Goal: Task Accomplishment & Management: Complete application form

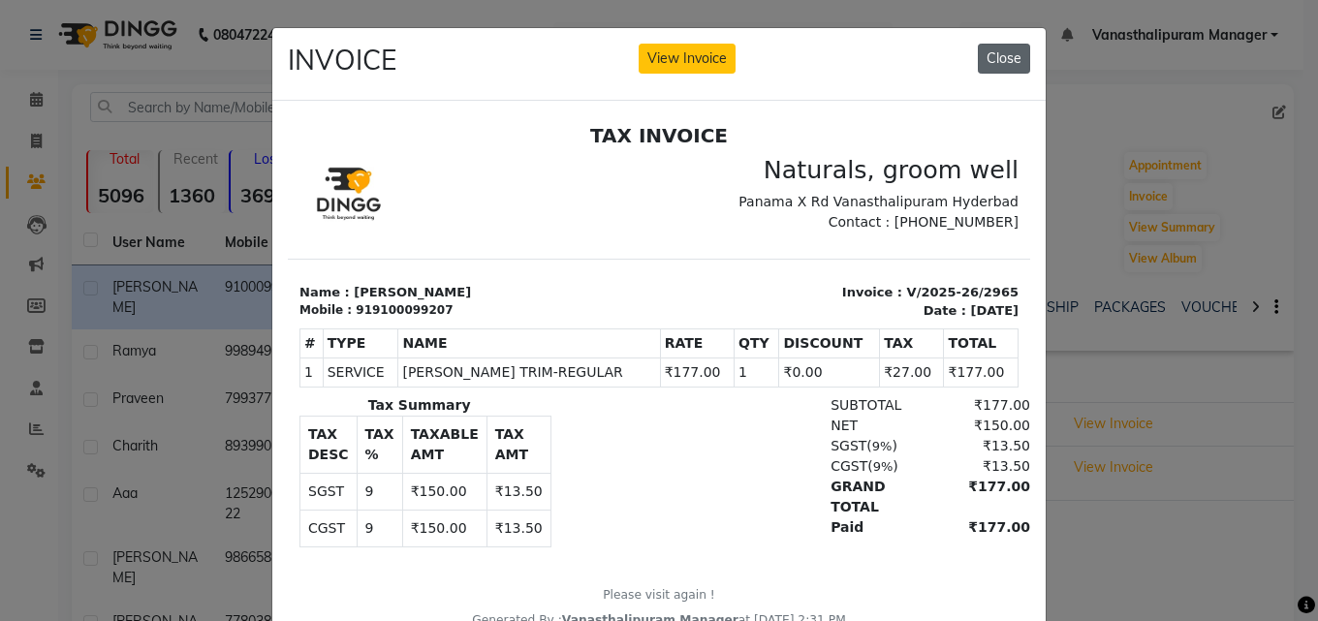
click at [999, 73] on button "Close" at bounding box center [1004, 59] width 52 height 30
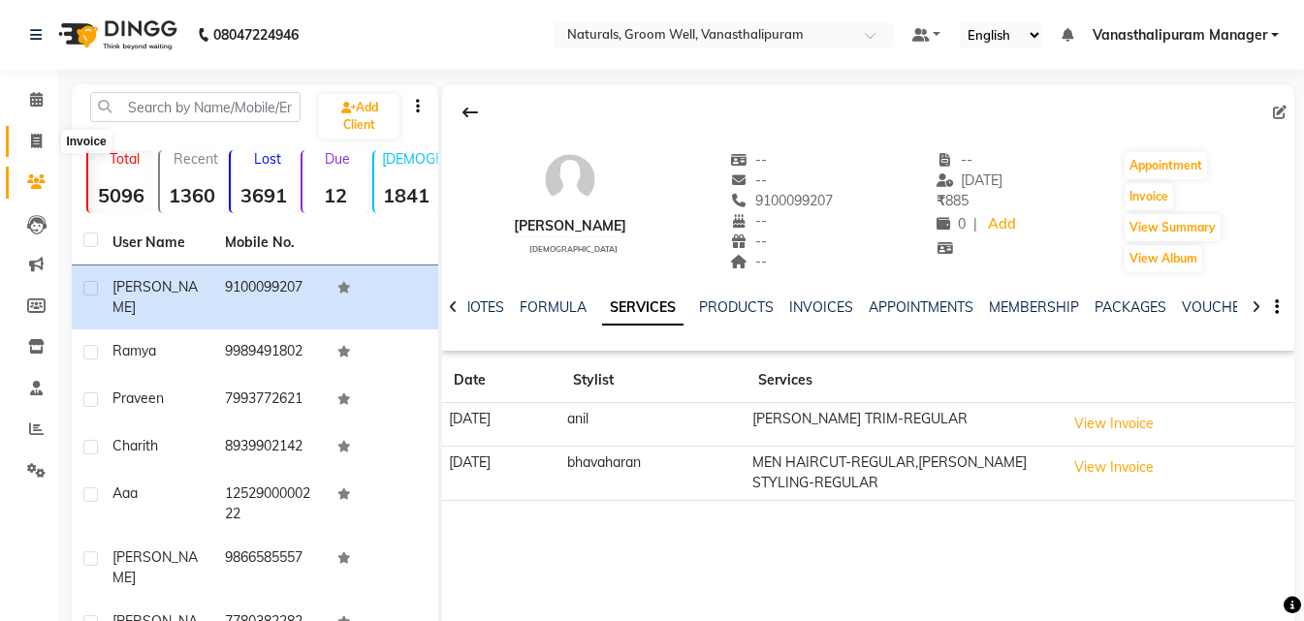
click at [35, 150] on span at bounding box center [36, 142] width 34 height 22
select select "service"
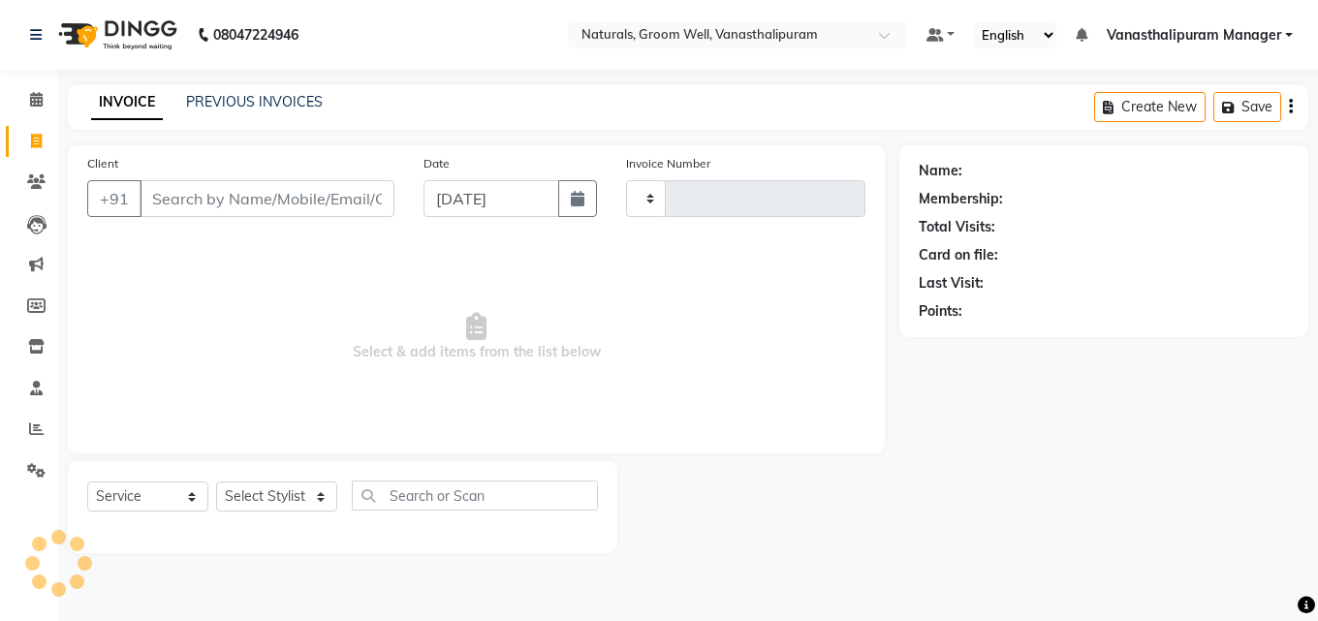
type input "2966"
select select "5859"
click at [201, 190] on input "Client" at bounding box center [267, 198] width 255 height 37
click at [197, 200] on input "Client" at bounding box center [267, 198] width 255 height 37
type input "8"
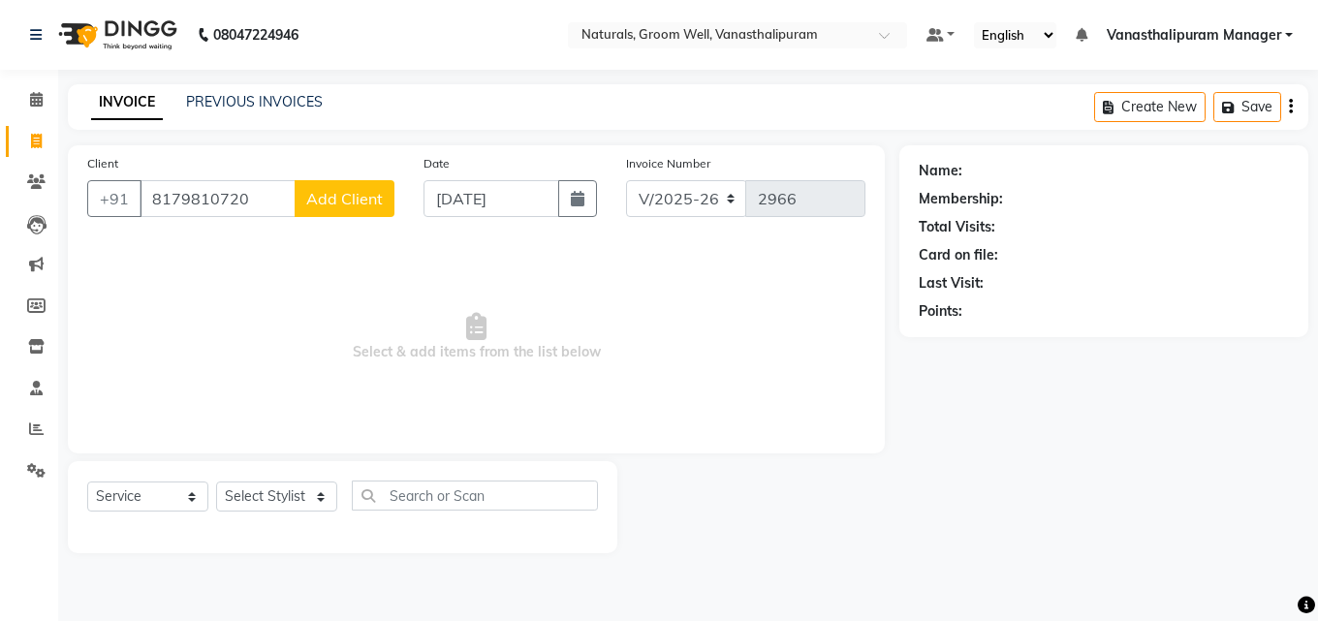
type input "8179810720"
click at [320, 179] on div "Client [PHONE_NUMBER] Add Client" at bounding box center [241, 192] width 336 height 79
click at [333, 196] on span "Add Client" at bounding box center [344, 198] width 77 height 19
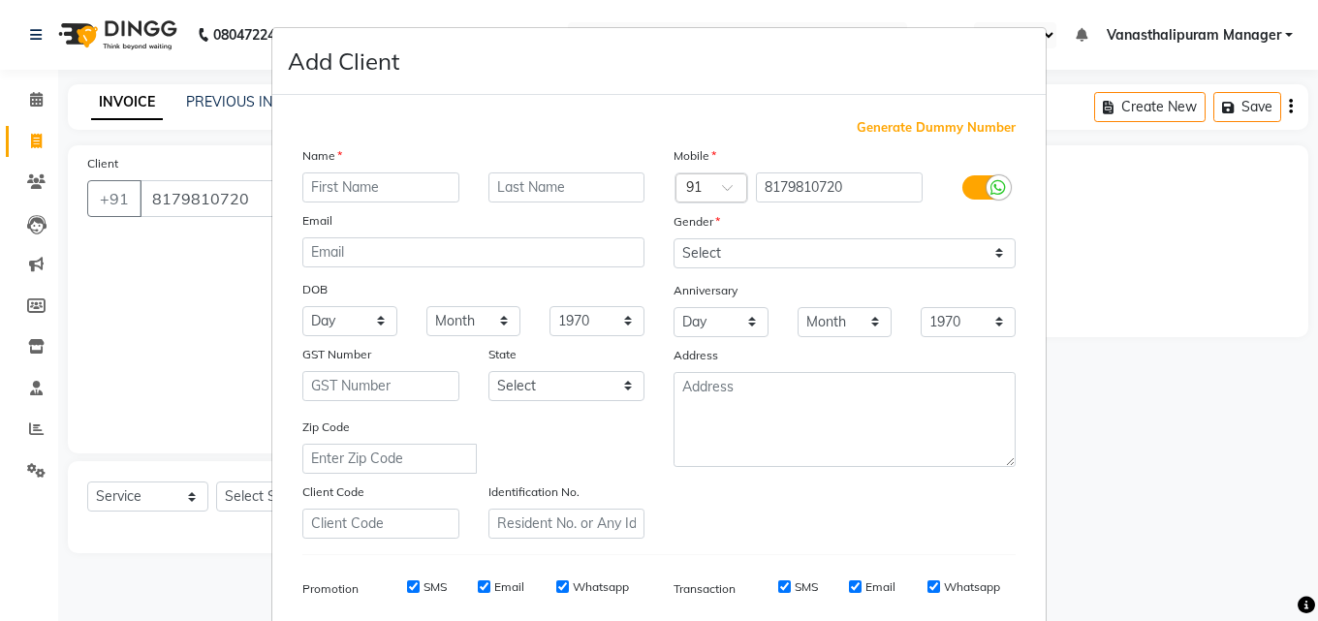
click at [344, 176] on input "text" at bounding box center [380, 188] width 157 height 30
type input "sridhar"
click at [712, 243] on select "Select [DEMOGRAPHIC_DATA] [DEMOGRAPHIC_DATA] Other Prefer Not To Say" at bounding box center [845, 253] width 342 height 30
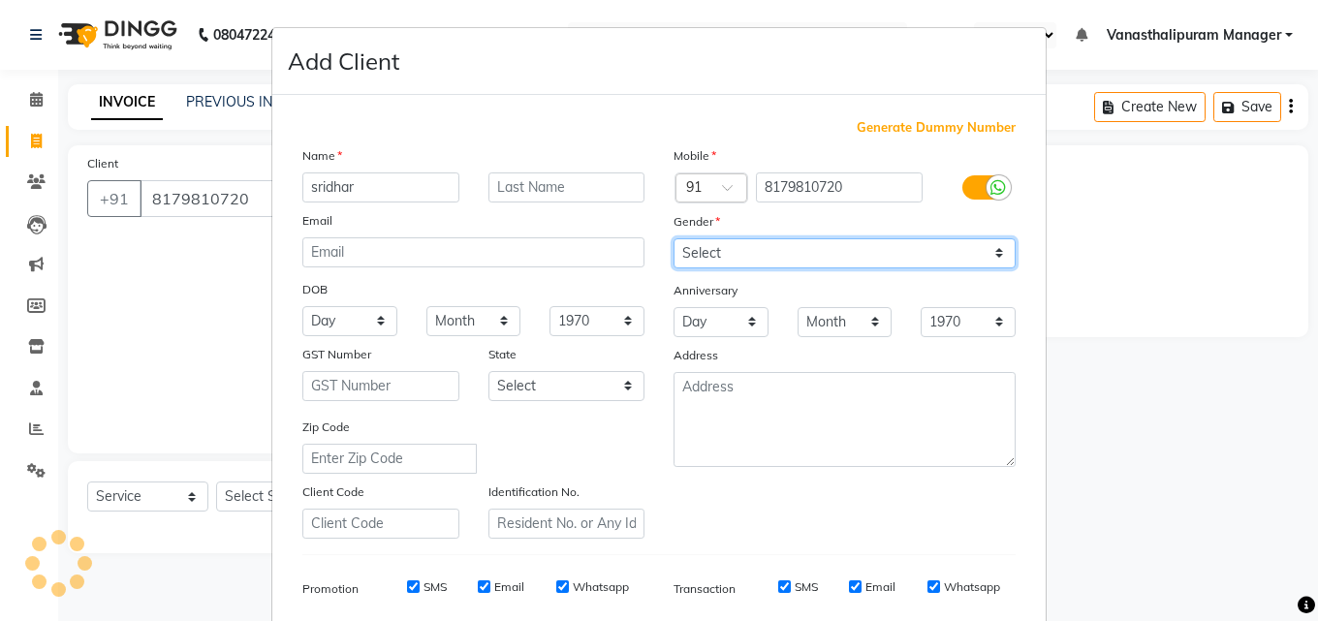
select select "[DEMOGRAPHIC_DATA]"
click at [674, 238] on select "Select [DEMOGRAPHIC_DATA] [DEMOGRAPHIC_DATA] Other Prefer Not To Say" at bounding box center [845, 253] width 342 height 30
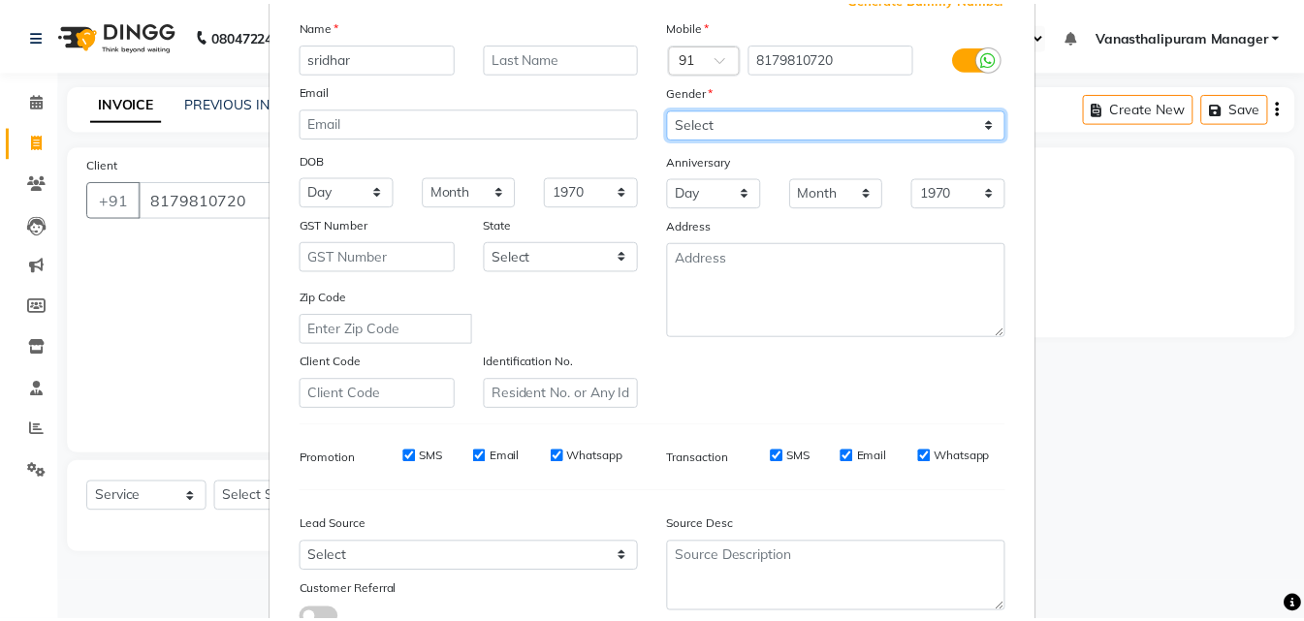
scroll to position [273, 0]
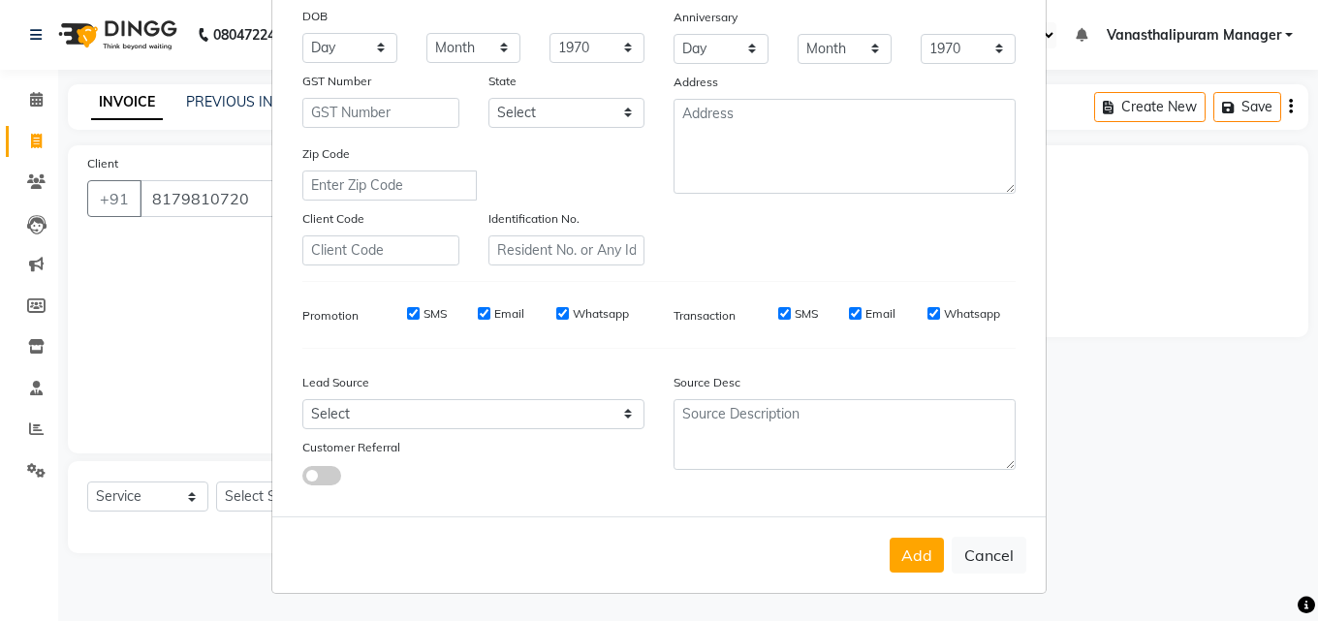
click at [919, 588] on div "Add Cancel" at bounding box center [659, 555] width 774 height 77
click at [933, 528] on div "Add Cancel" at bounding box center [659, 555] width 774 height 77
click at [911, 571] on button "Add" at bounding box center [917, 555] width 54 height 35
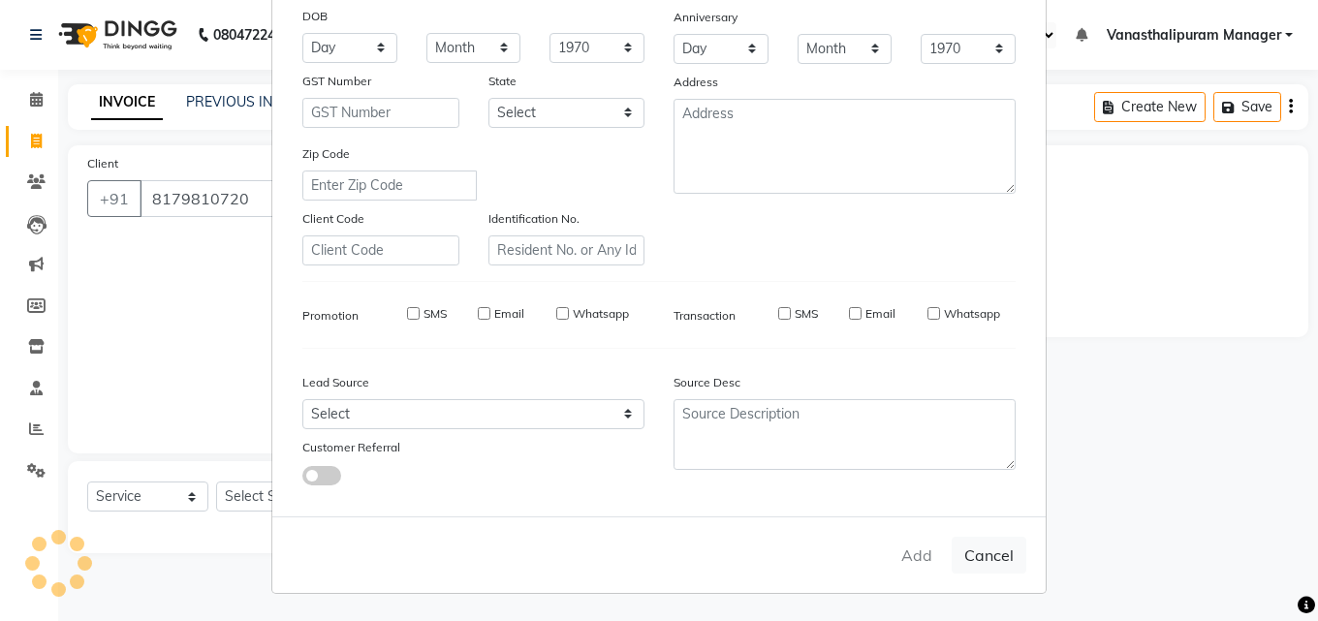
select select
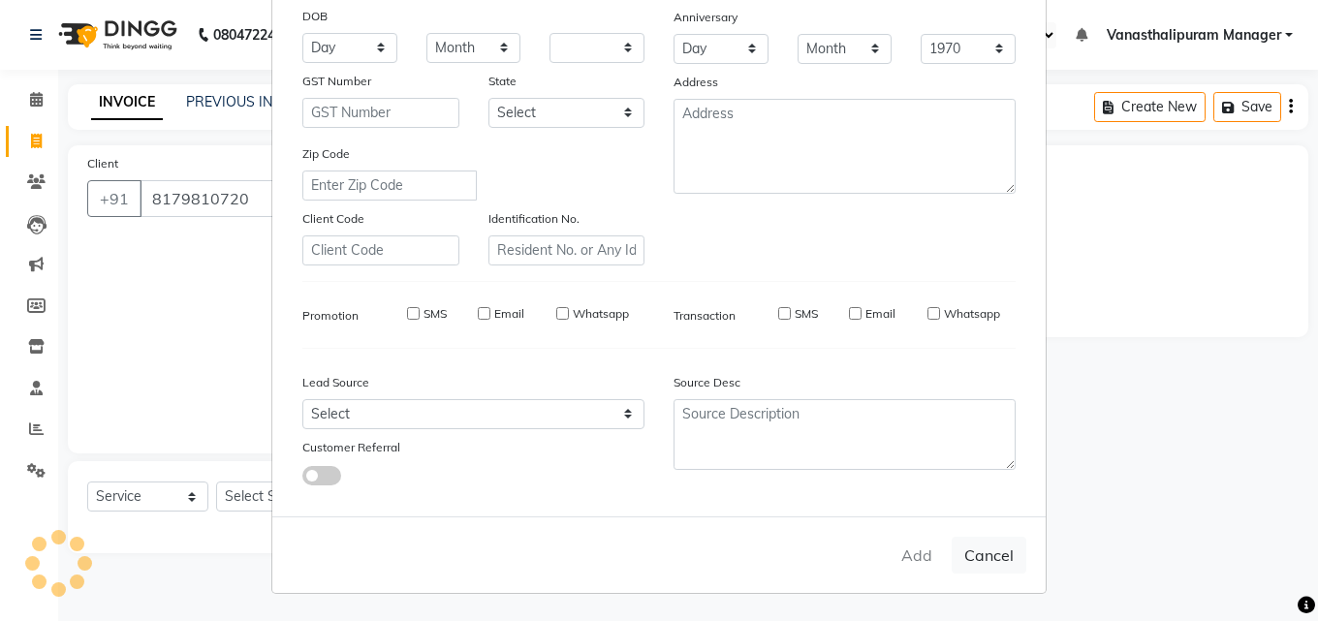
select select
checkbox input "false"
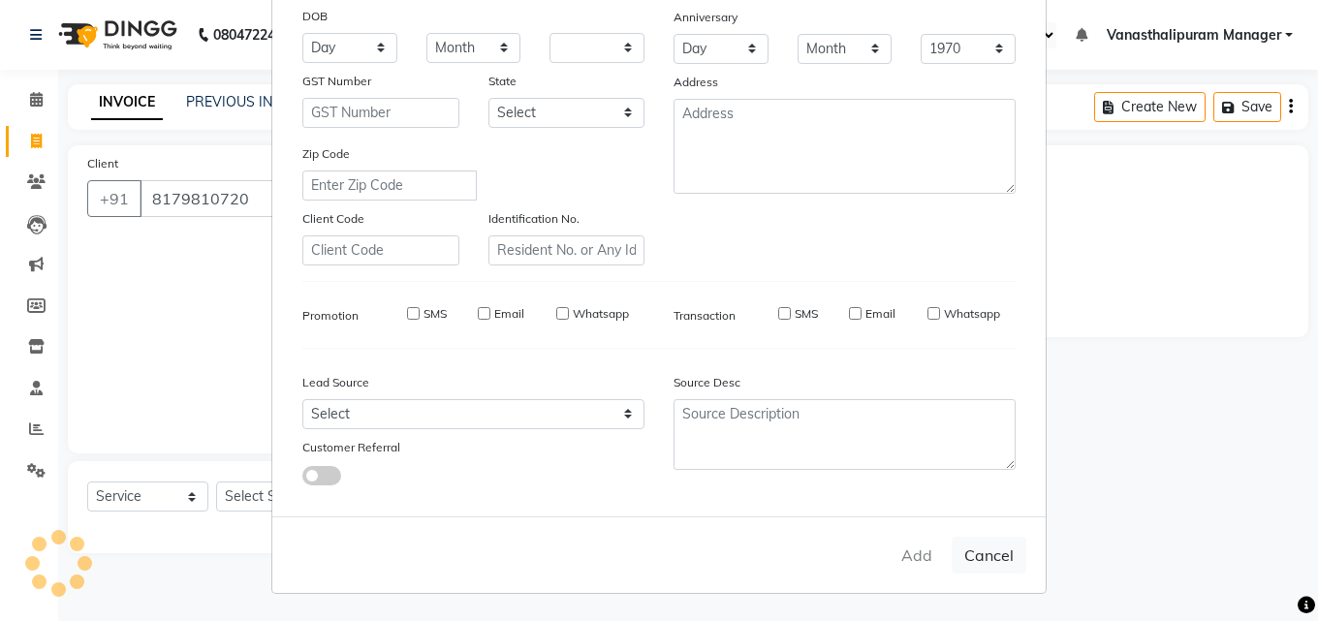
checkbox input "false"
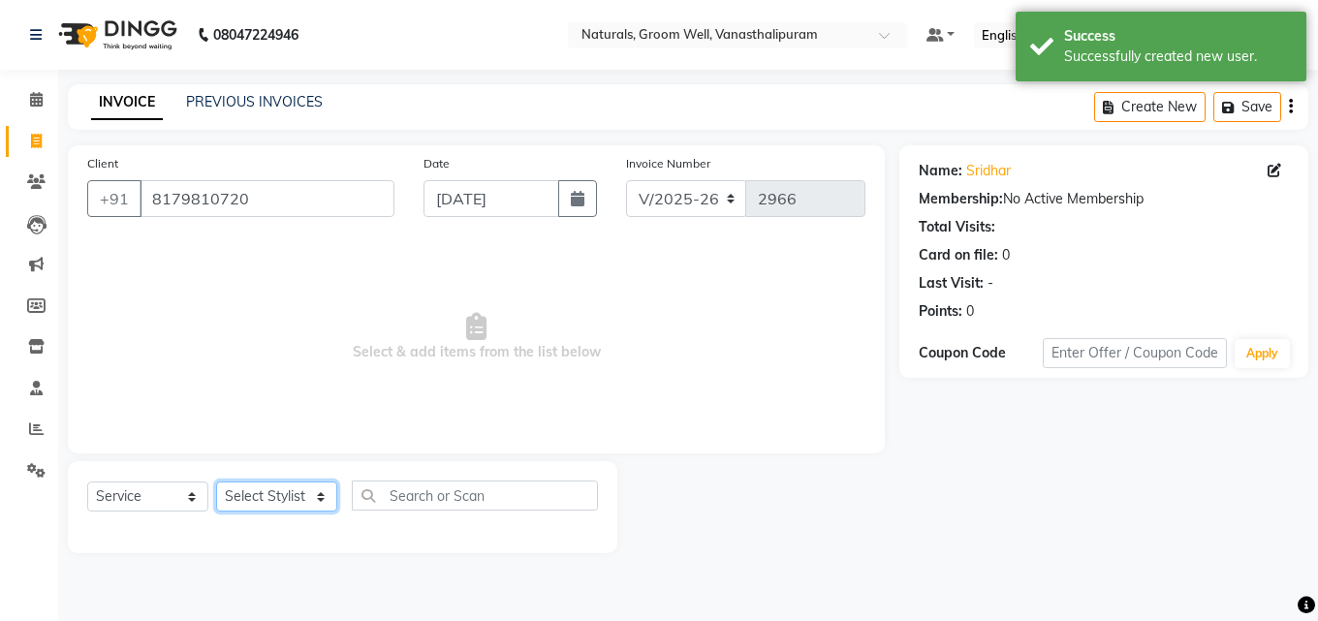
click at [278, 503] on select "Select Stylist [PERSON_NAME] kiran [PERSON_NAME] [PERSON_NAME] [PERSON_NAME] [P…" at bounding box center [276, 497] width 121 height 30
select select "45645"
click at [216, 482] on select "Select Stylist [PERSON_NAME] kiran [PERSON_NAME] [PERSON_NAME] [PERSON_NAME] [P…" at bounding box center [276, 497] width 121 height 30
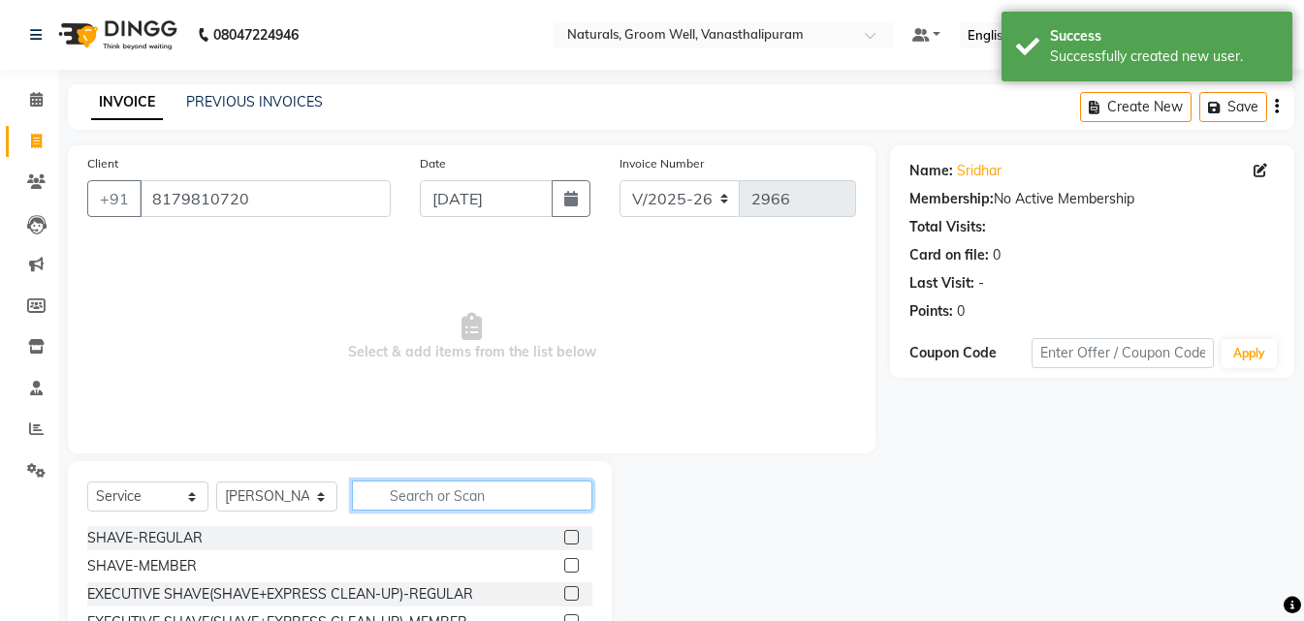
click at [428, 491] on input "text" at bounding box center [472, 496] width 240 height 30
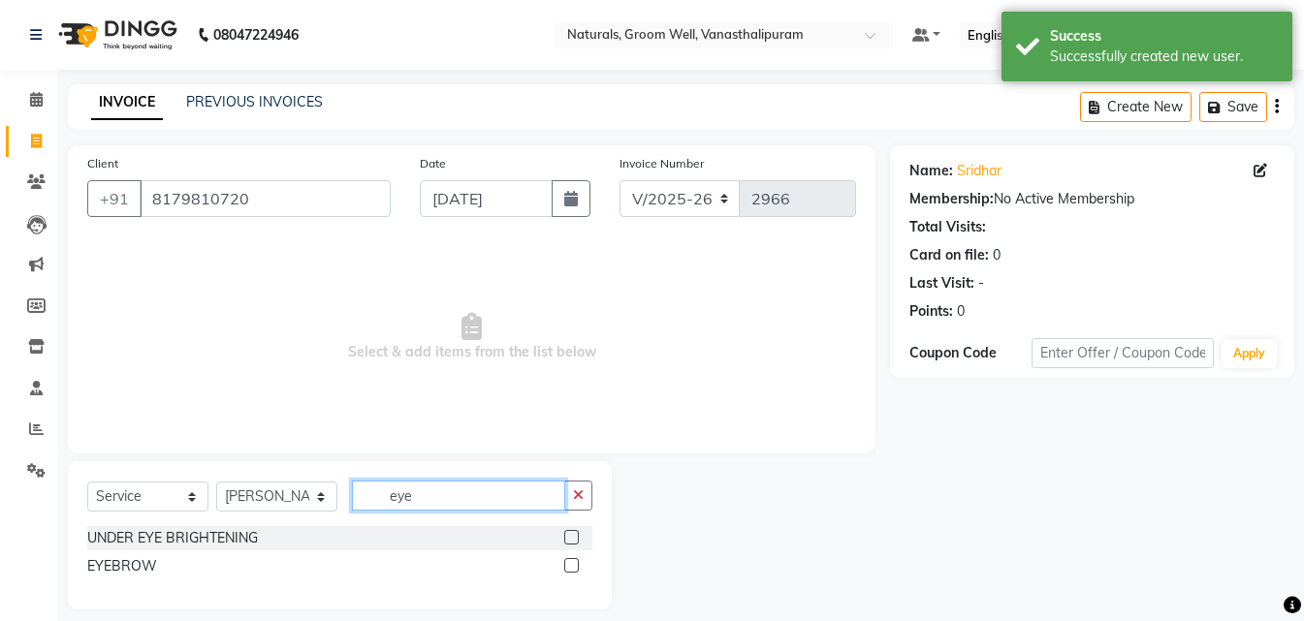
type input "eye"
click at [567, 567] on label at bounding box center [571, 565] width 15 height 15
click at [567, 567] on input "checkbox" at bounding box center [570, 566] width 13 height 13
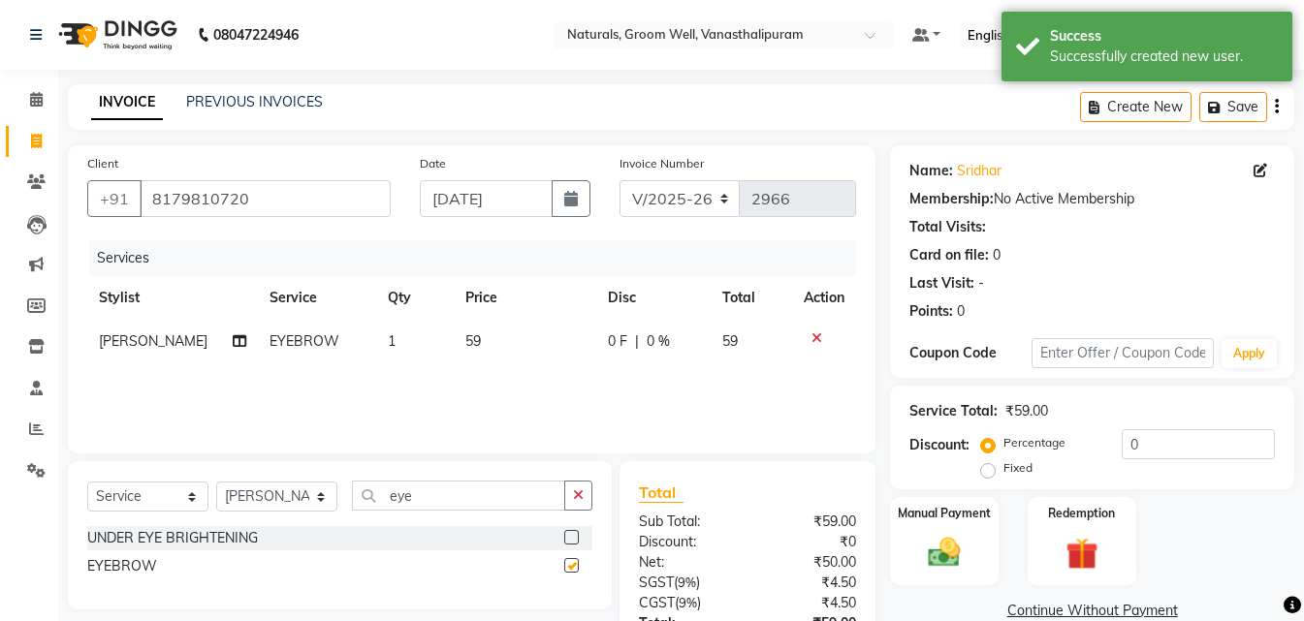
checkbox input "false"
click at [501, 341] on td "59" at bounding box center [525, 342] width 142 height 44
select select "45645"
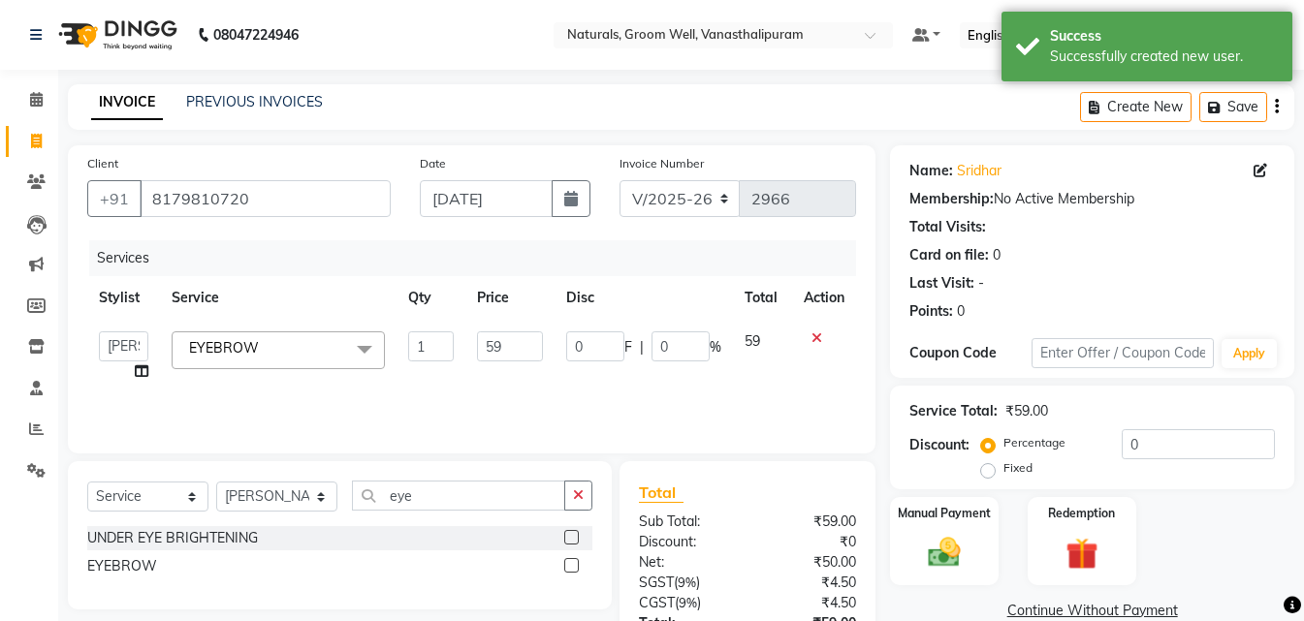
click at [501, 341] on input "59" at bounding box center [510, 347] width 66 height 30
type input "5"
type input "71"
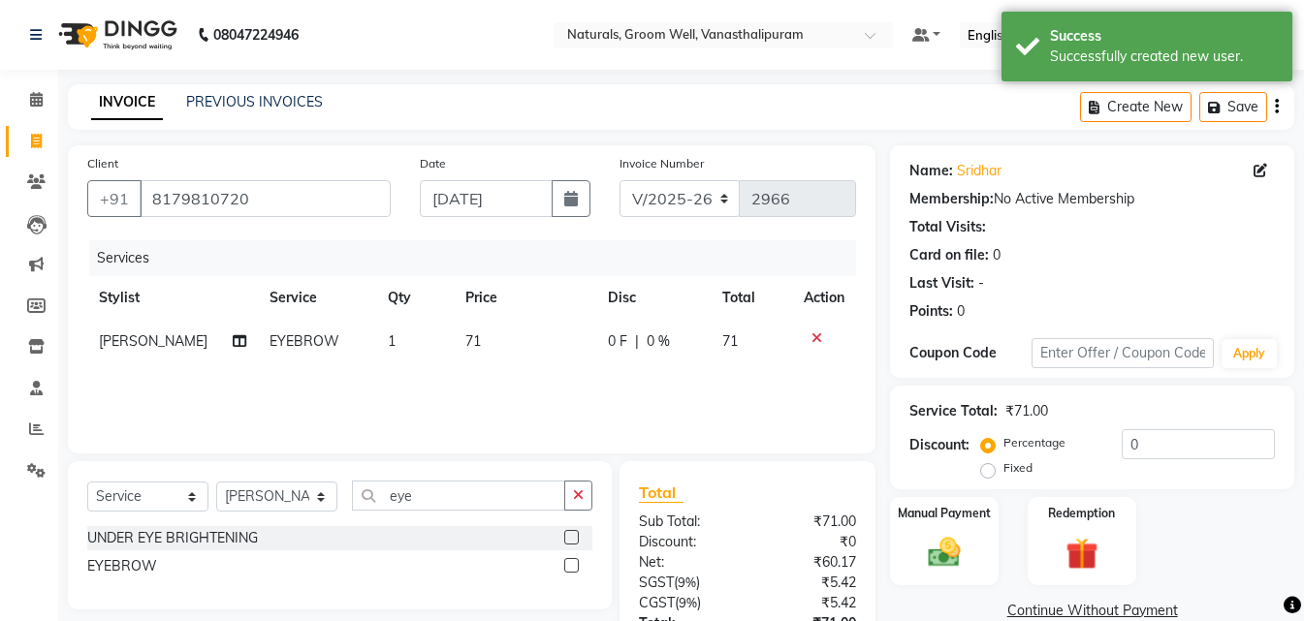
click at [427, 352] on td "1" at bounding box center [415, 342] width 79 height 44
select select "45645"
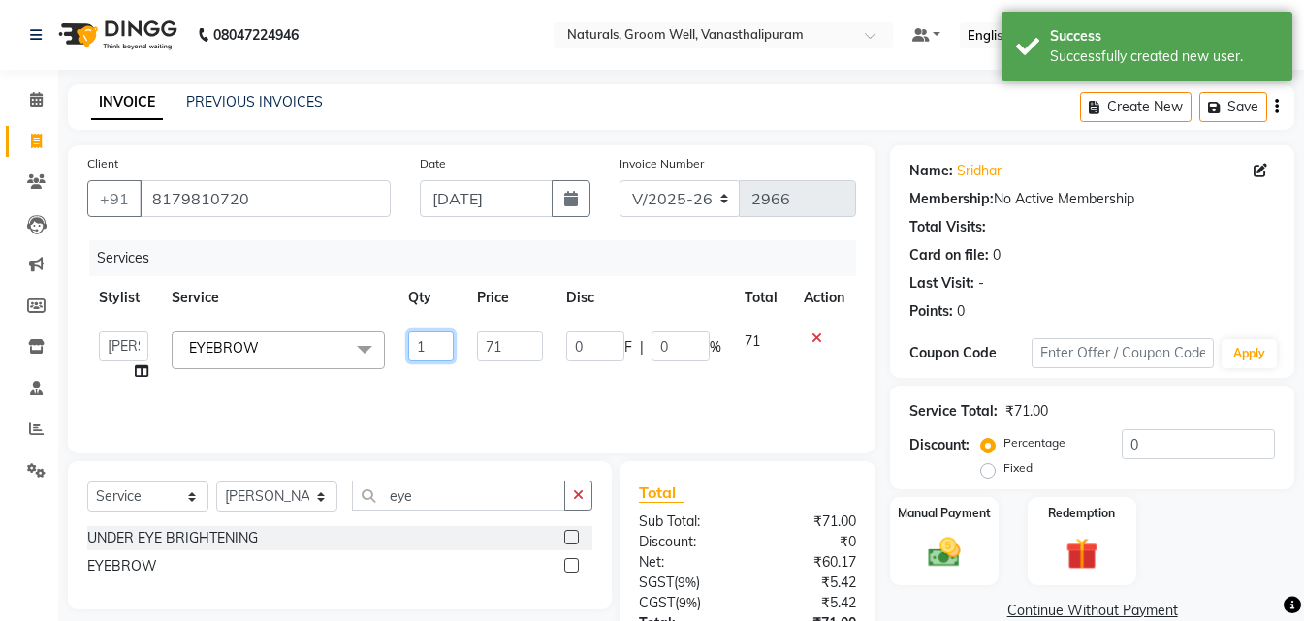
click at [427, 352] on input "1" at bounding box center [431, 347] width 46 height 30
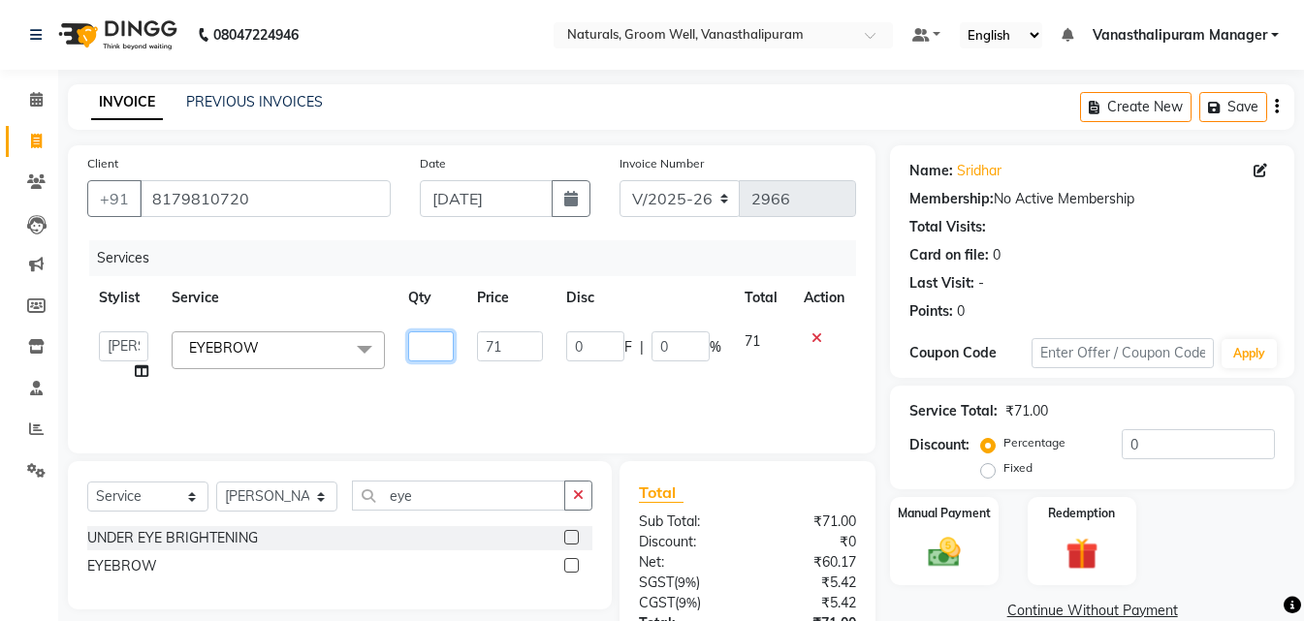
type input "2"
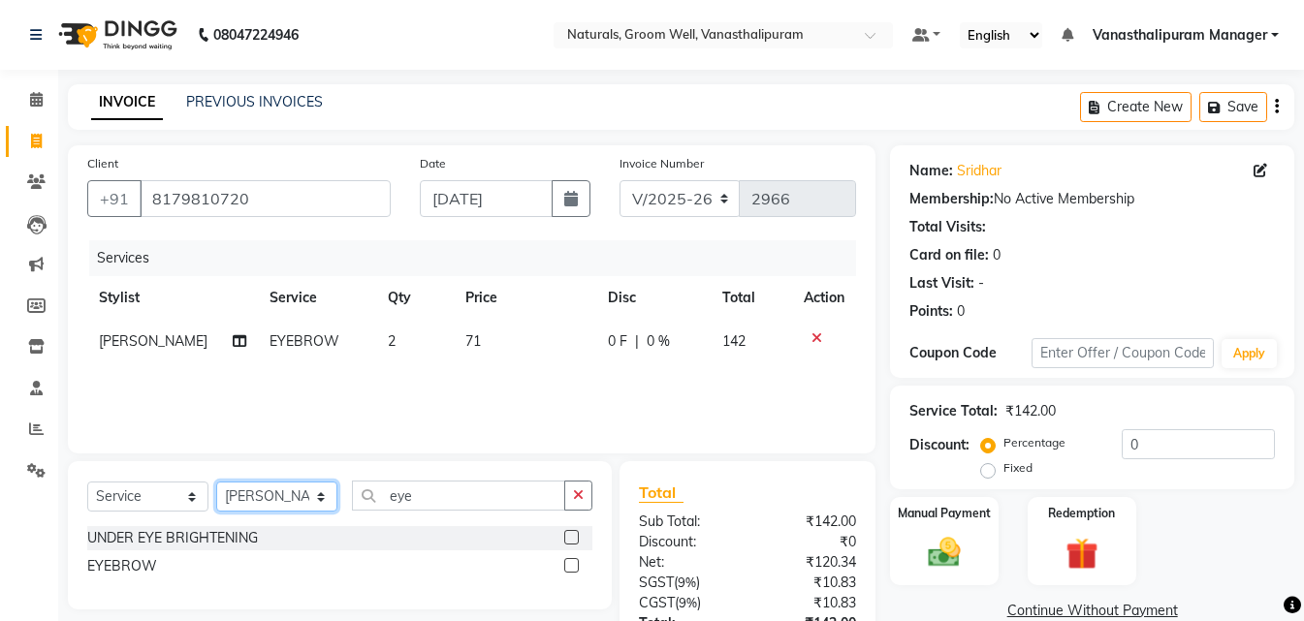
click at [280, 501] on select "Select Stylist [PERSON_NAME] kiran [PERSON_NAME] [PERSON_NAME] [PERSON_NAME] [P…" at bounding box center [276, 497] width 121 height 30
select select "90083"
click at [216, 482] on select "Select Stylist [PERSON_NAME] kiran [PERSON_NAME] [PERSON_NAME] [PERSON_NAME] [P…" at bounding box center [276, 497] width 121 height 30
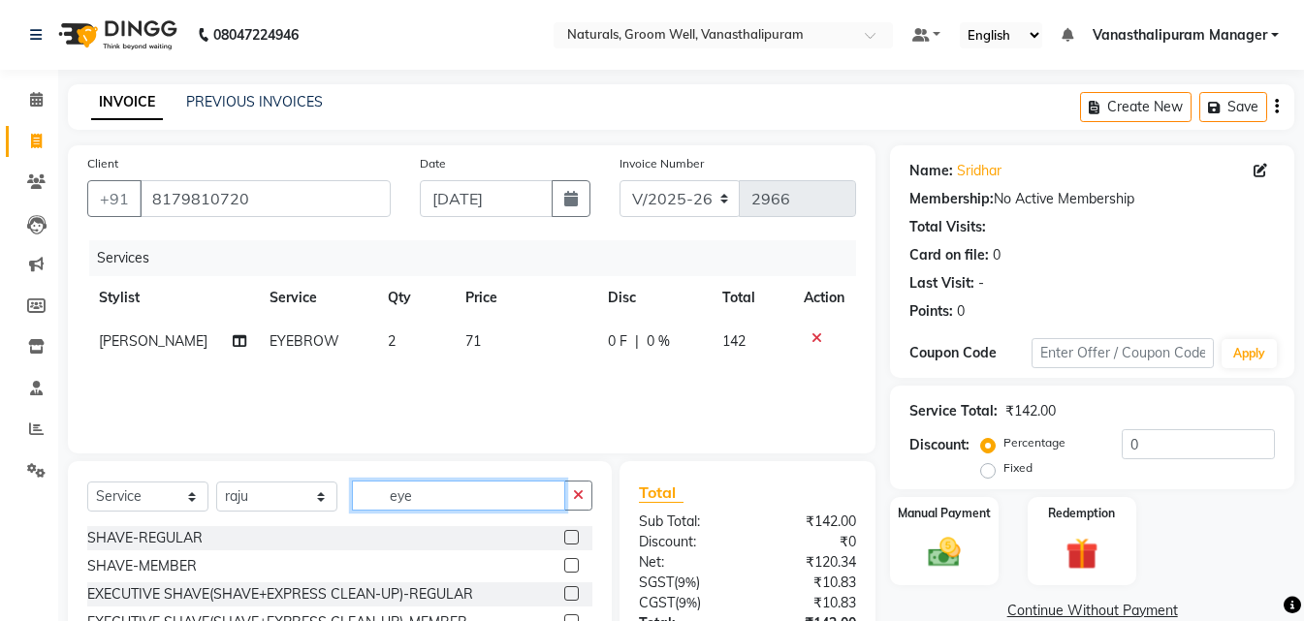
click at [485, 507] on input "eye" at bounding box center [458, 496] width 213 height 30
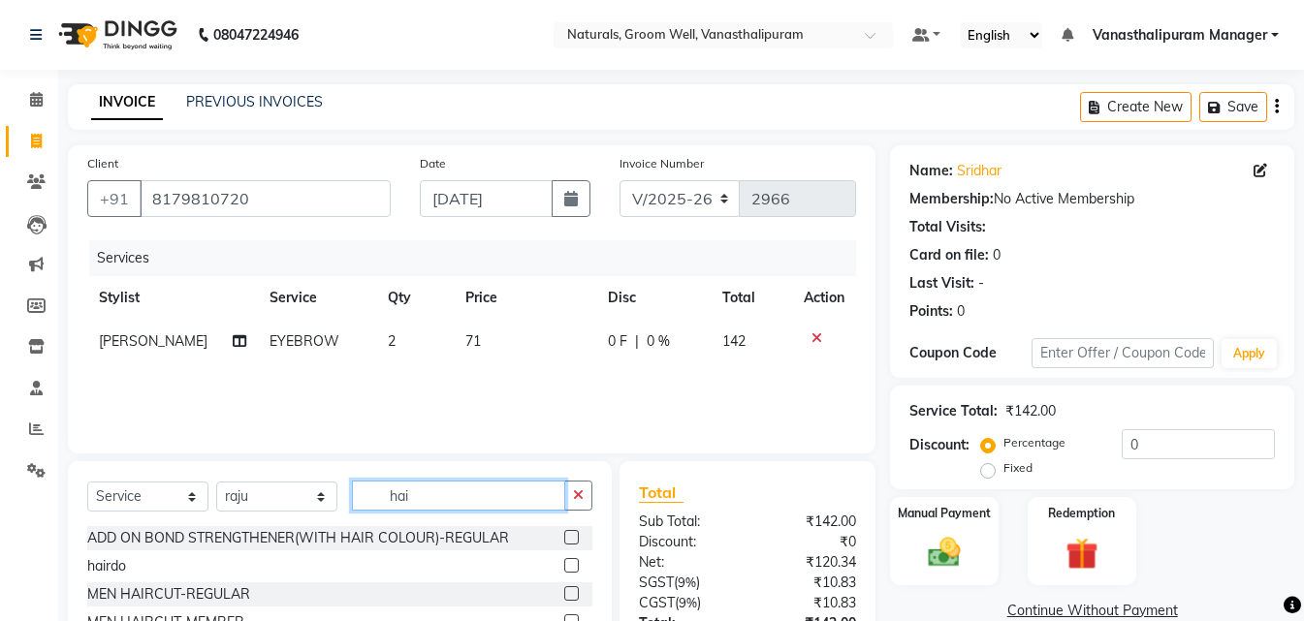
type input "hai"
click at [564, 595] on label at bounding box center [571, 593] width 15 height 15
click at [564, 595] on input "checkbox" at bounding box center [570, 594] width 13 height 13
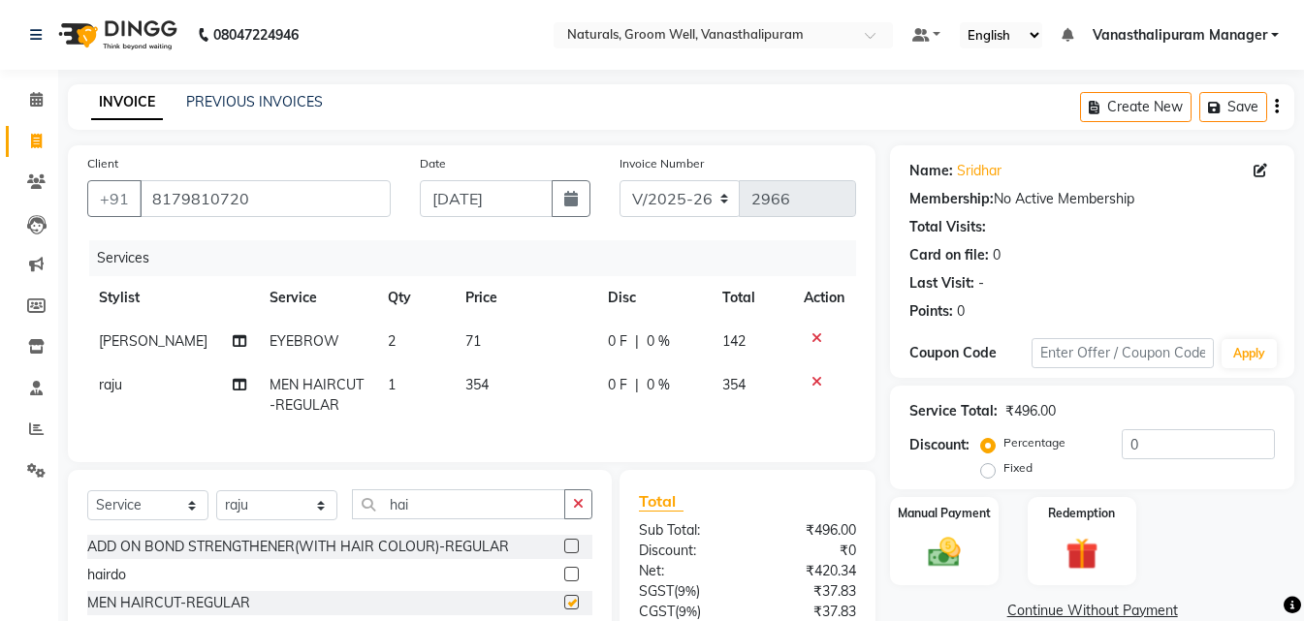
checkbox input "false"
click at [522, 520] on input "hai" at bounding box center [458, 505] width 213 height 30
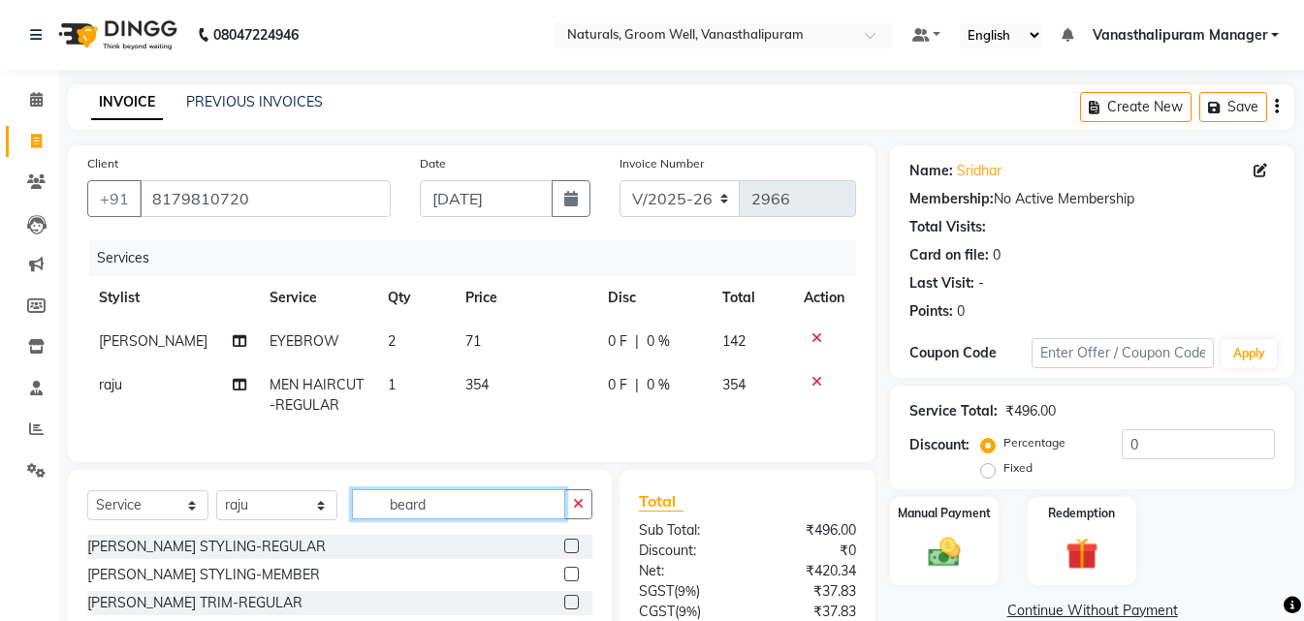
type input "beard"
click at [564, 554] on label at bounding box center [571, 546] width 15 height 15
click at [564, 554] on input "checkbox" at bounding box center [570, 547] width 13 height 13
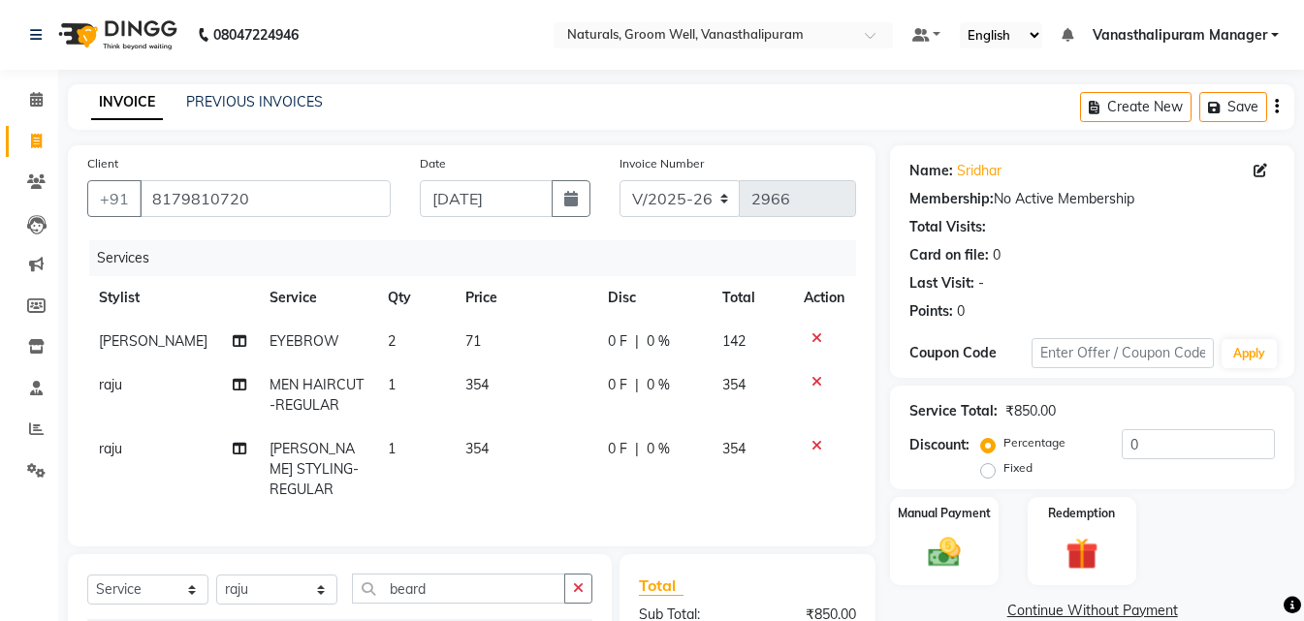
checkbox input "false"
click at [702, 92] on div "INVOICE PREVIOUS INVOICES Create New Save" at bounding box center [681, 107] width 1226 height 46
click at [979, 560] on div "Manual Payment" at bounding box center [944, 541] width 112 height 92
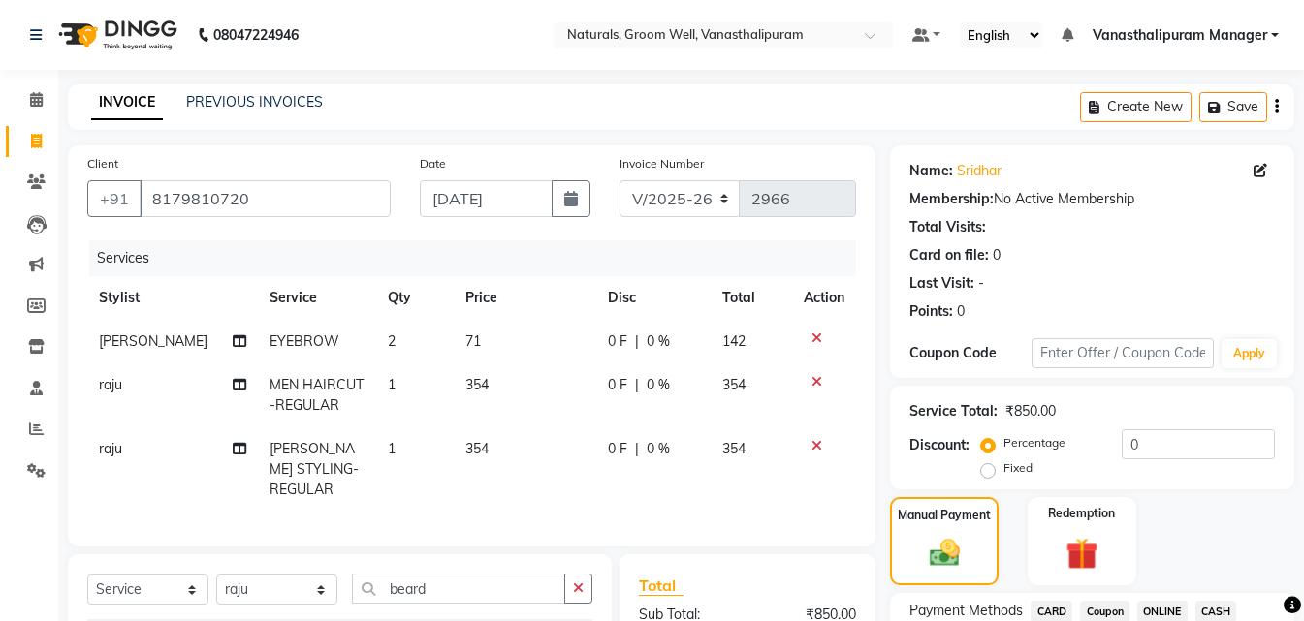
click at [1228, 608] on span "CASH" at bounding box center [1216, 612] width 42 height 22
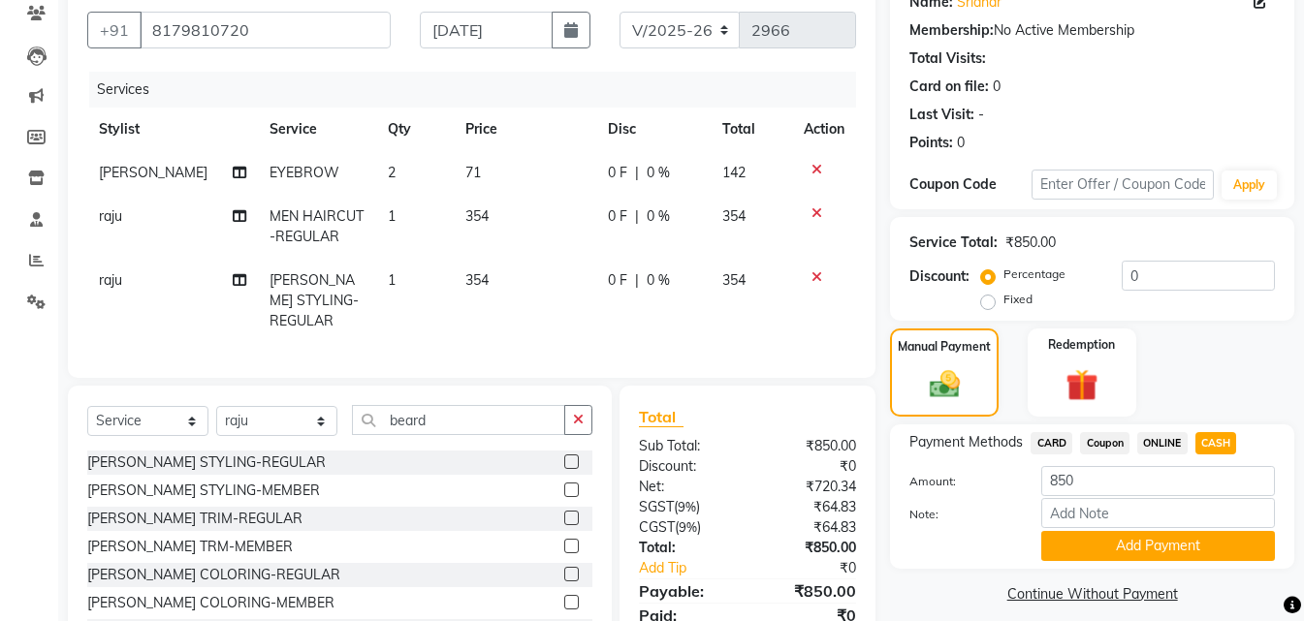
scroll to position [242, 0]
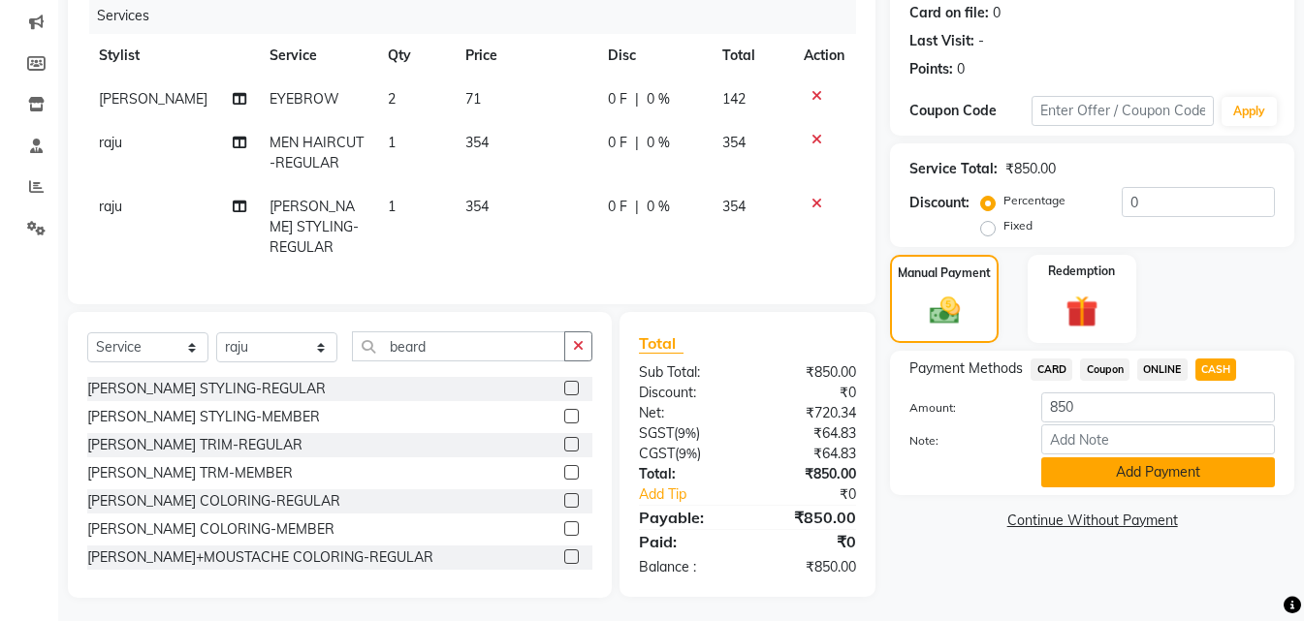
click at [1213, 461] on button "Add Payment" at bounding box center [1158, 473] width 234 height 30
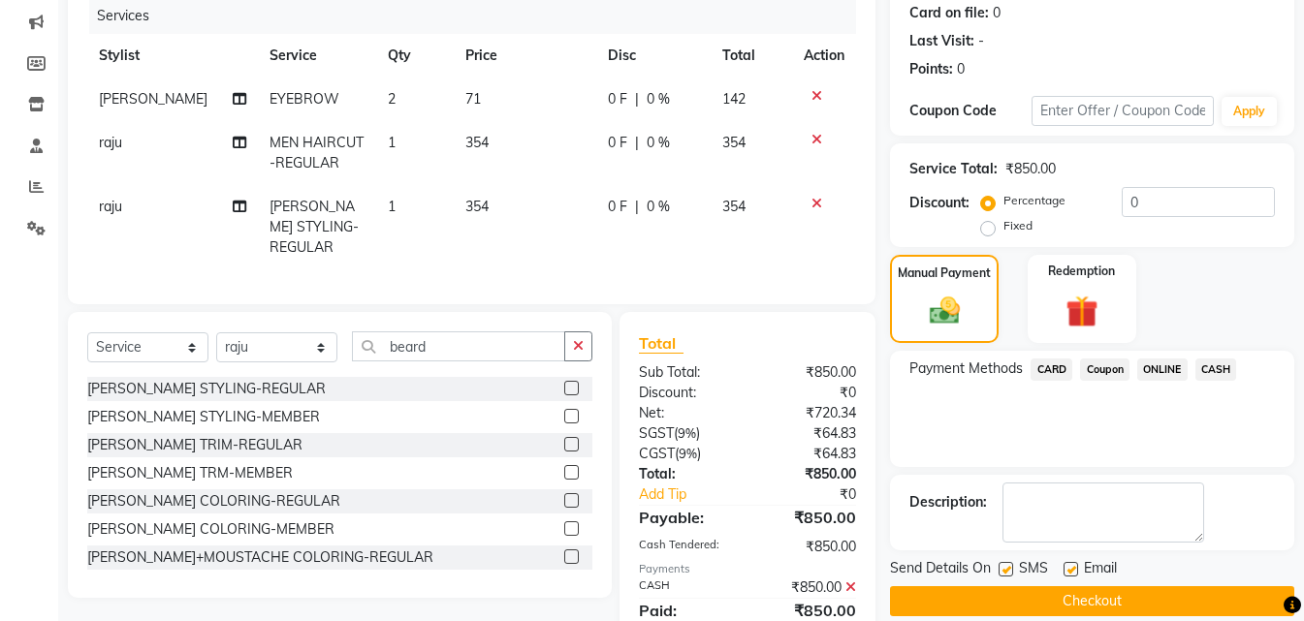
click at [1198, 590] on button "Checkout" at bounding box center [1092, 601] width 404 height 30
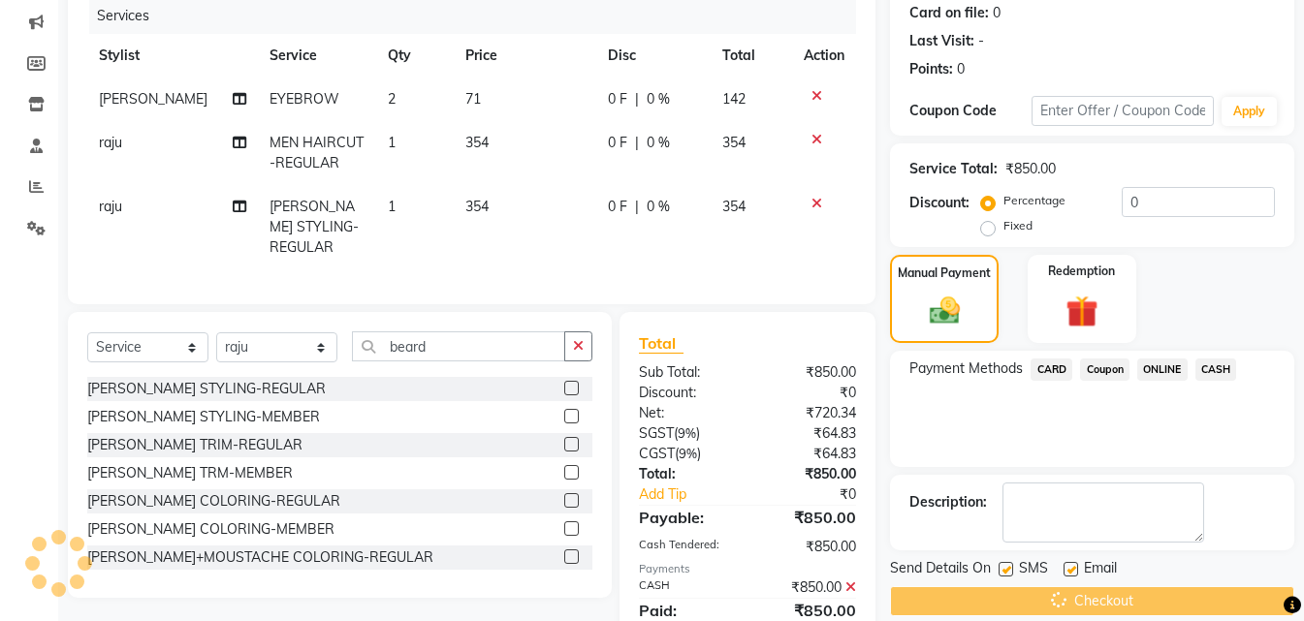
click at [1198, 590] on div "Checkout" at bounding box center [1092, 601] width 404 height 30
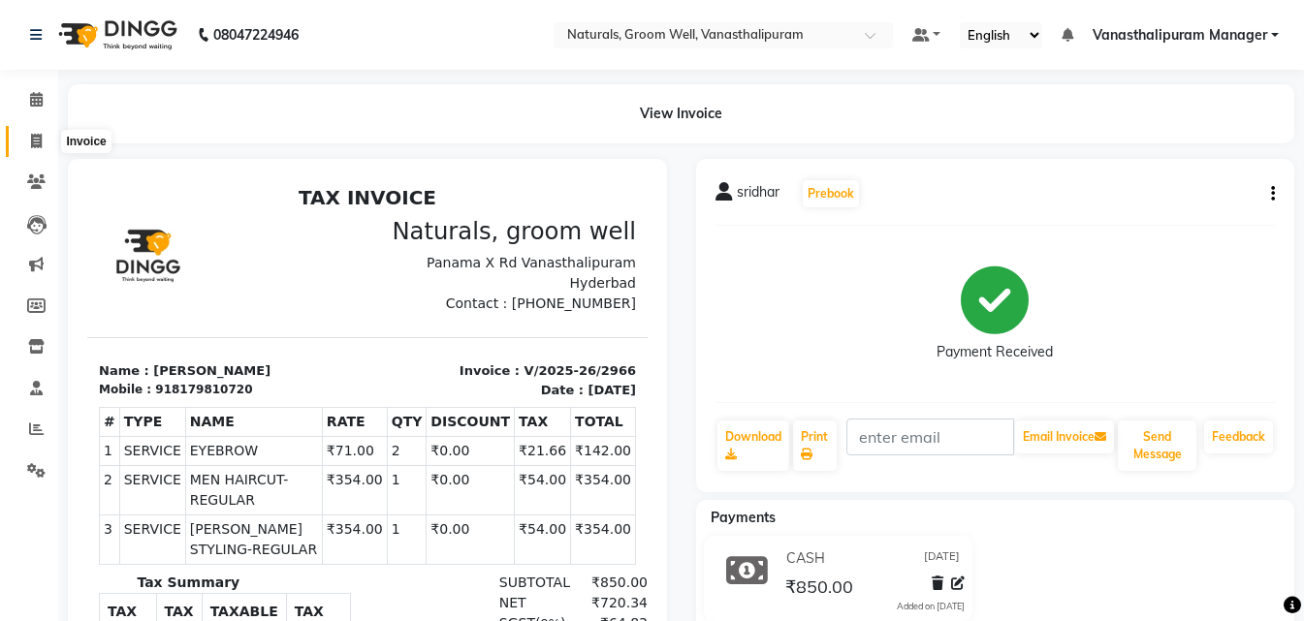
click at [33, 145] on icon at bounding box center [36, 141] width 11 height 15
select select "service"
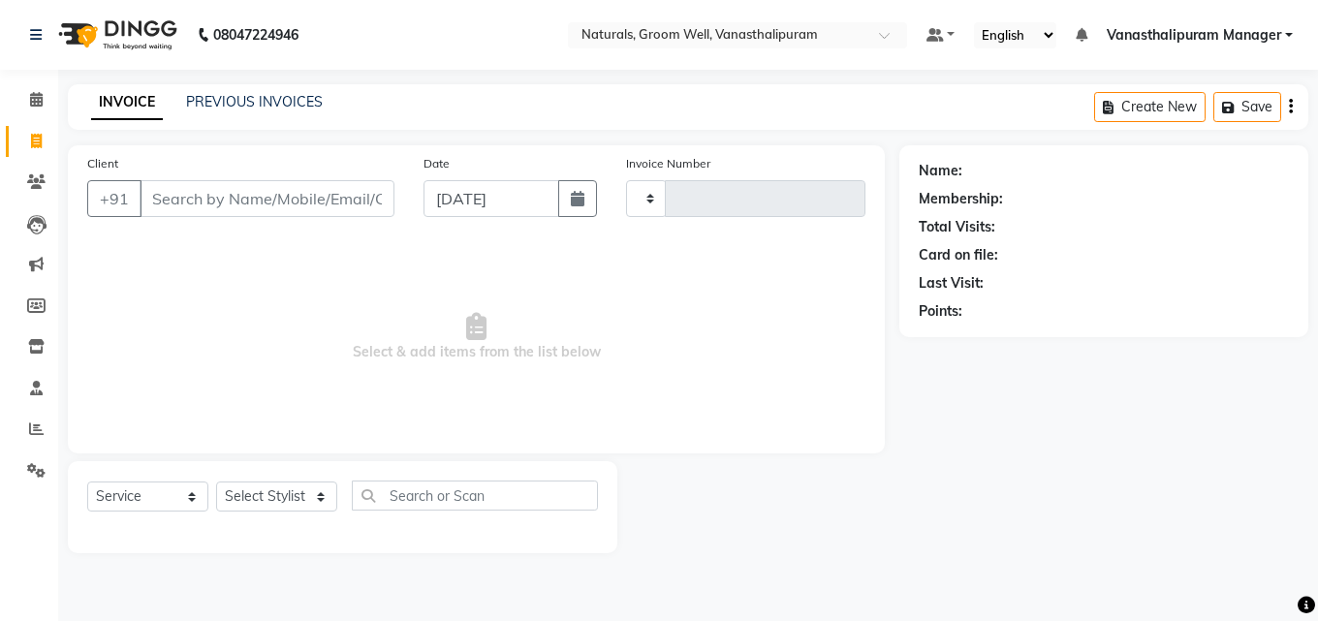
type input "2967"
select select "5859"
click at [244, 206] on input "Client" at bounding box center [267, 198] width 255 height 37
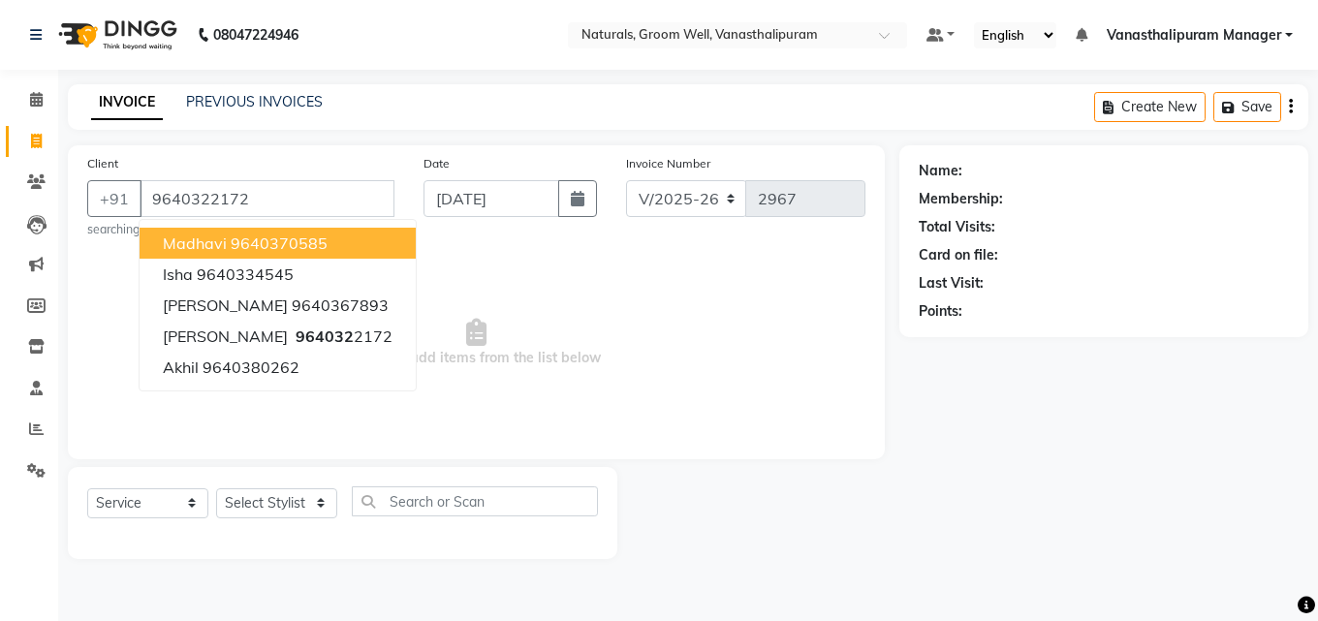
type input "9640322172"
click at [423, 281] on span "Select & add items from the list below" at bounding box center [476, 343] width 778 height 194
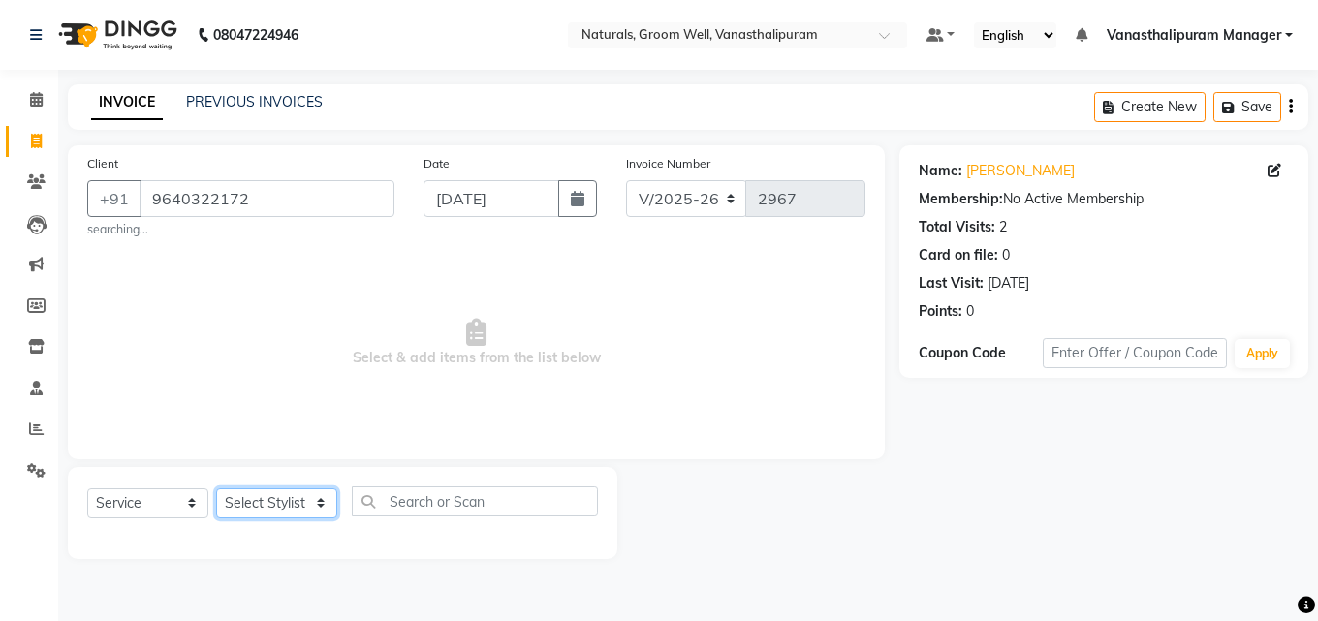
click at [307, 489] on select "Select Stylist [PERSON_NAME] kiran [PERSON_NAME] [PERSON_NAME] [PERSON_NAME] [P…" at bounding box center [276, 504] width 121 height 30
select select "45645"
click at [216, 489] on select "Select Stylist [PERSON_NAME] kiran [PERSON_NAME] [PERSON_NAME] [PERSON_NAME] [P…" at bounding box center [276, 504] width 121 height 30
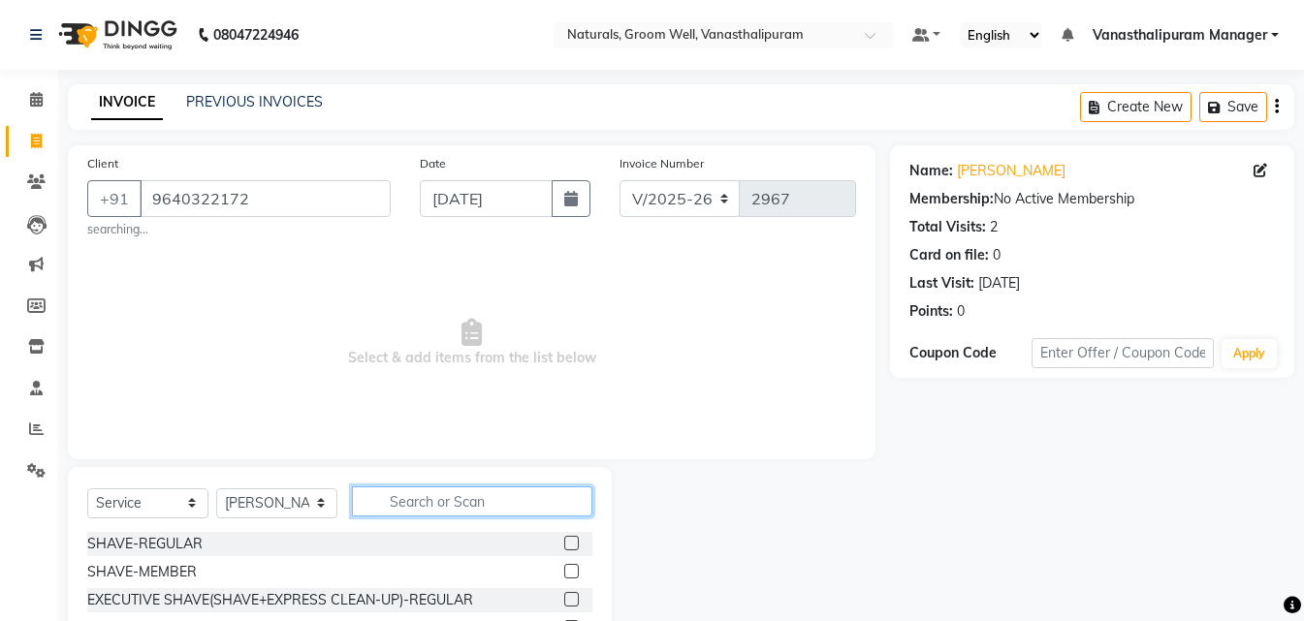
click at [431, 505] on input "text" at bounding box center [472, 502] width 240 height 30
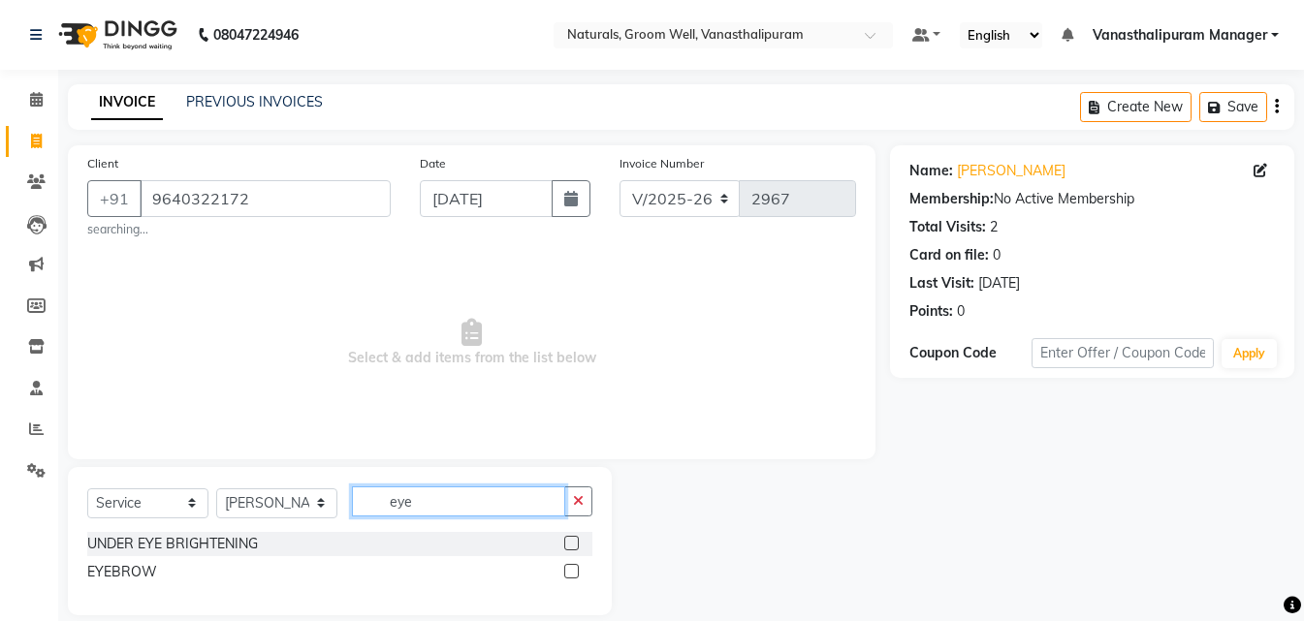
type input "eye"
click at [573, 572] on label at bounding box center [571, 571] width 15 height 15
click at [573, 572] on input "checkbox" at bounding box center [570, 572] width 13 height 13
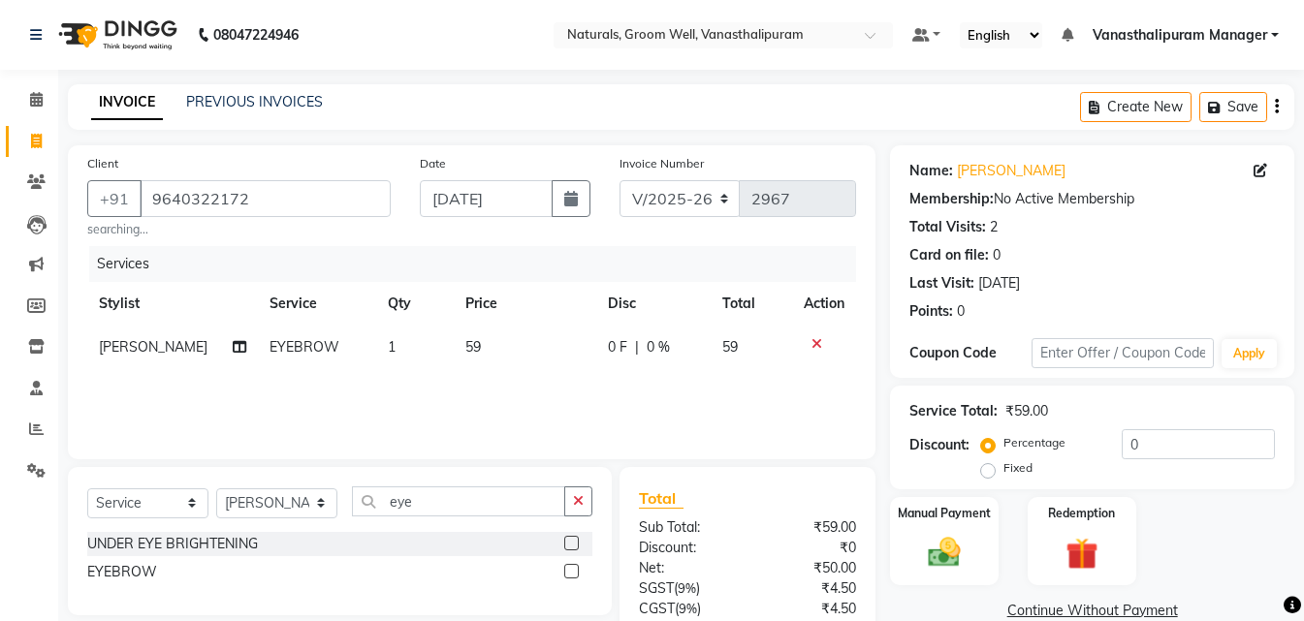
checkbox input "false"
click at [496, 343] on td "59" at bounding box center [525, 348] width 142 height 44
select select "45645"
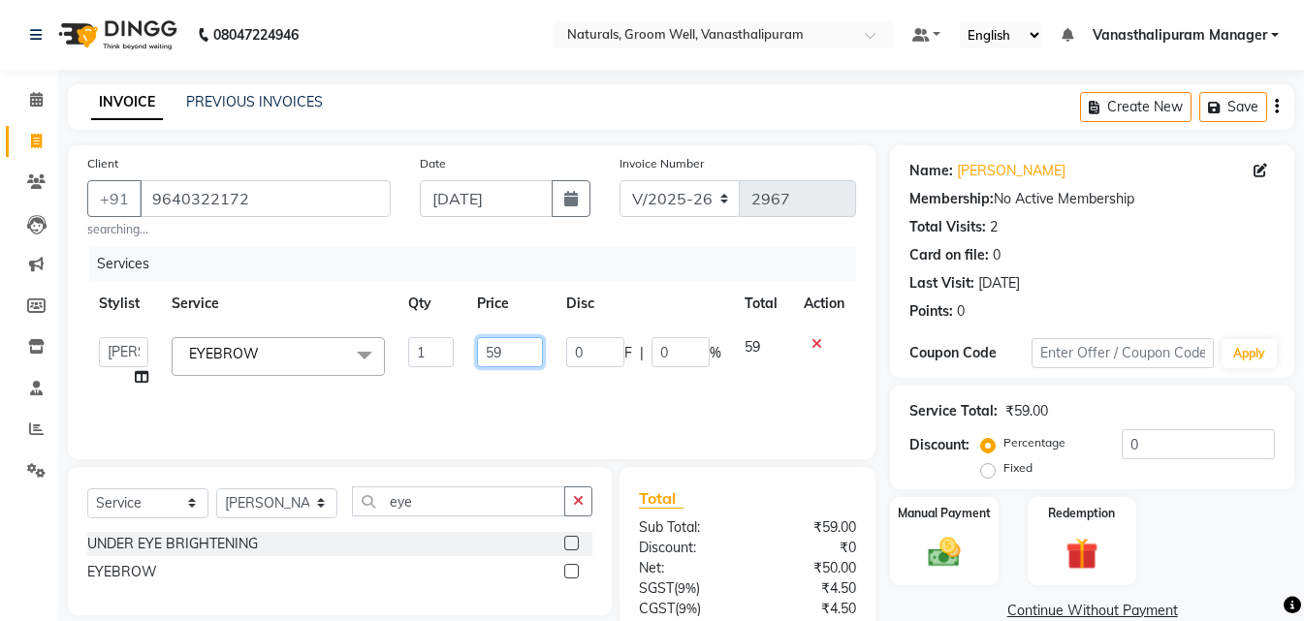
click at [496, 343] on input "59" at bounding box center [510, 352] width 66 height 30
type input "71"
click at [536, 95] on div "INVOICE PREVIOUS INVOICES Create New Save" at bounding box center [681, 107] width 1226 height 46
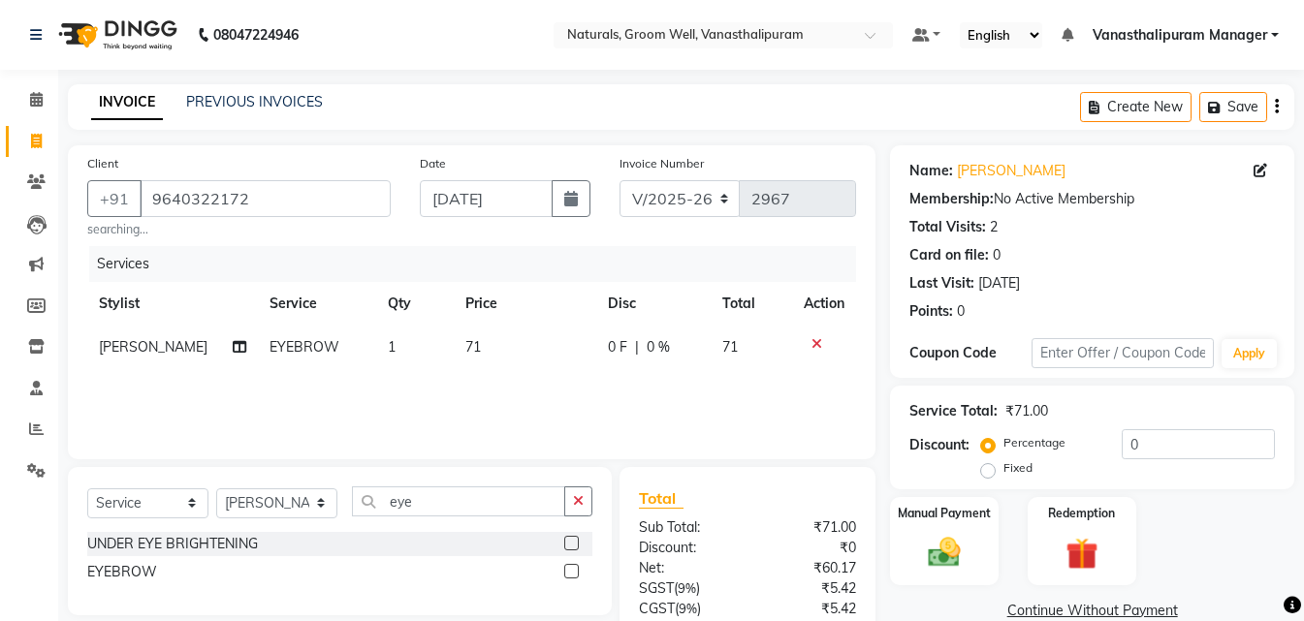
click at [443, 360] on td "1" at bounding box center [415, 348] width 79 height 44
select select "45645"
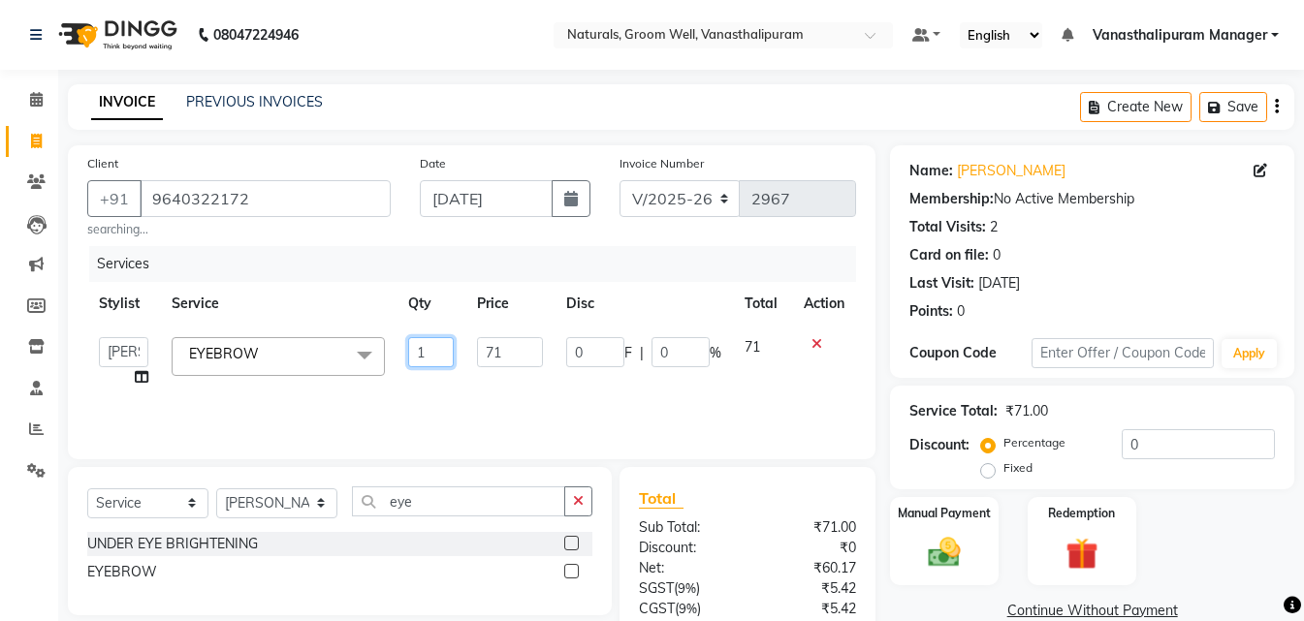
click at [433, 350] on input "1" at bounding box center [431, 352] width 46 height 30
type input "2"
click at [690, 93] on div "INVOICE PREVIOUS INVOICES Create New Save" at bounding box center [681, 107] width 1226 height 46
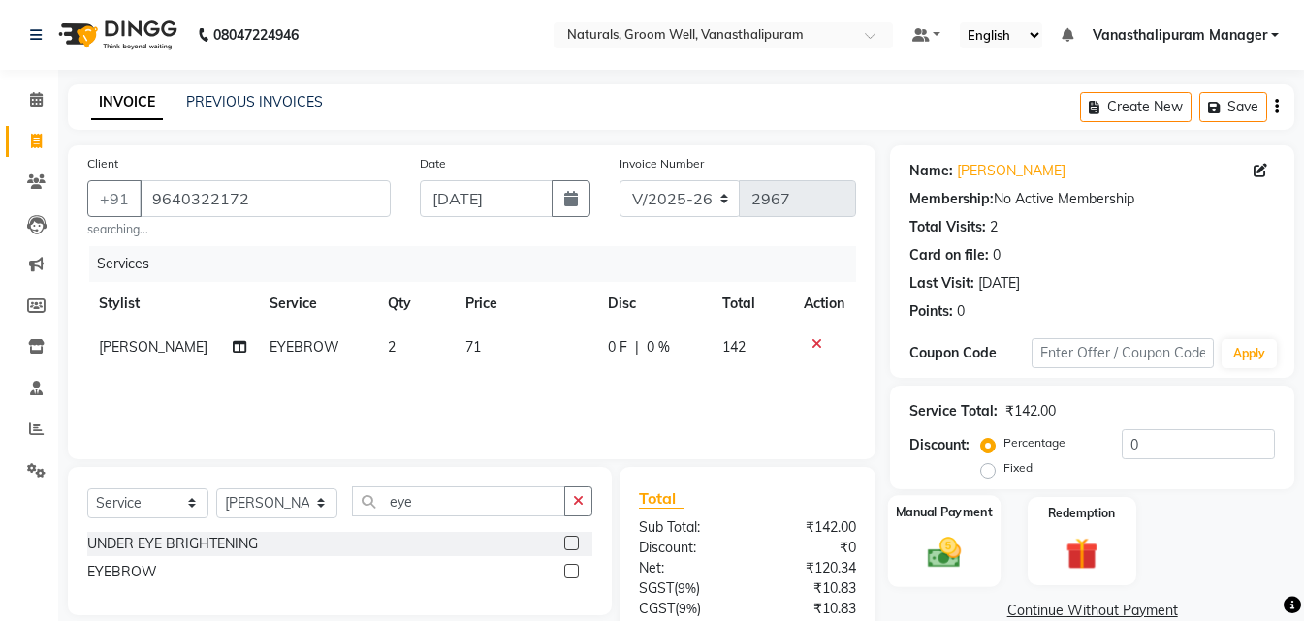
click at [965, 555] on img at bounding box center [944, 552] width 54 height 39
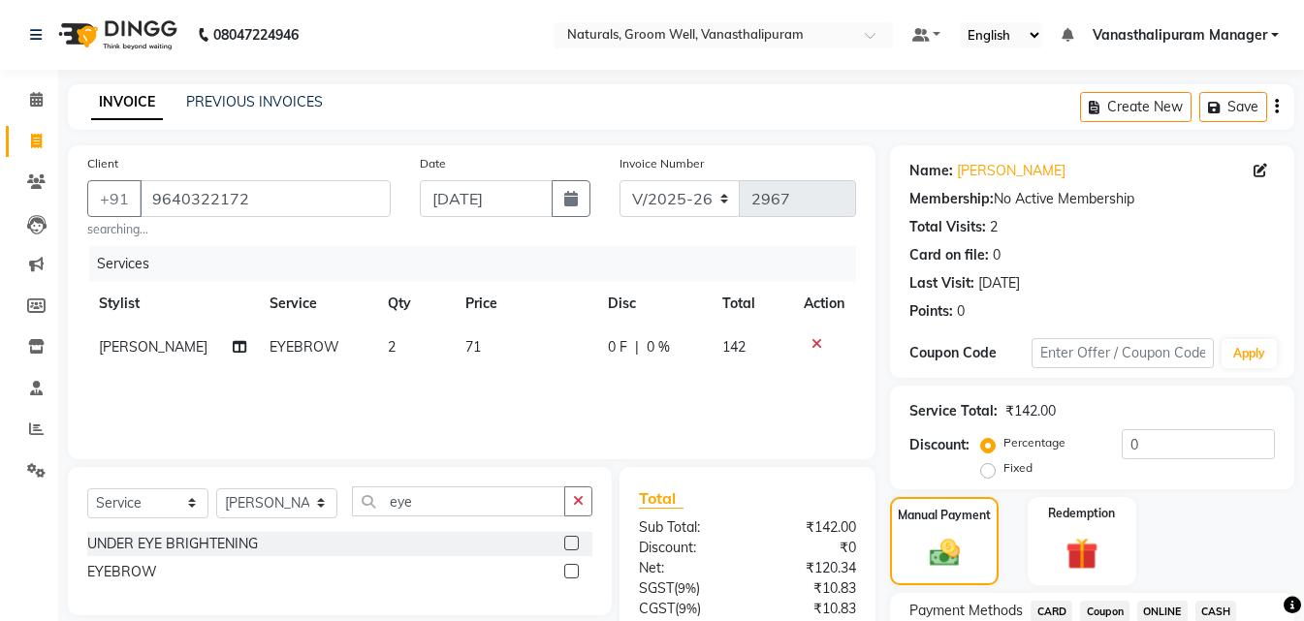
click at [1158, 603] on span "ONLINE" at bounding box center [1162, 612] width 50 height 22
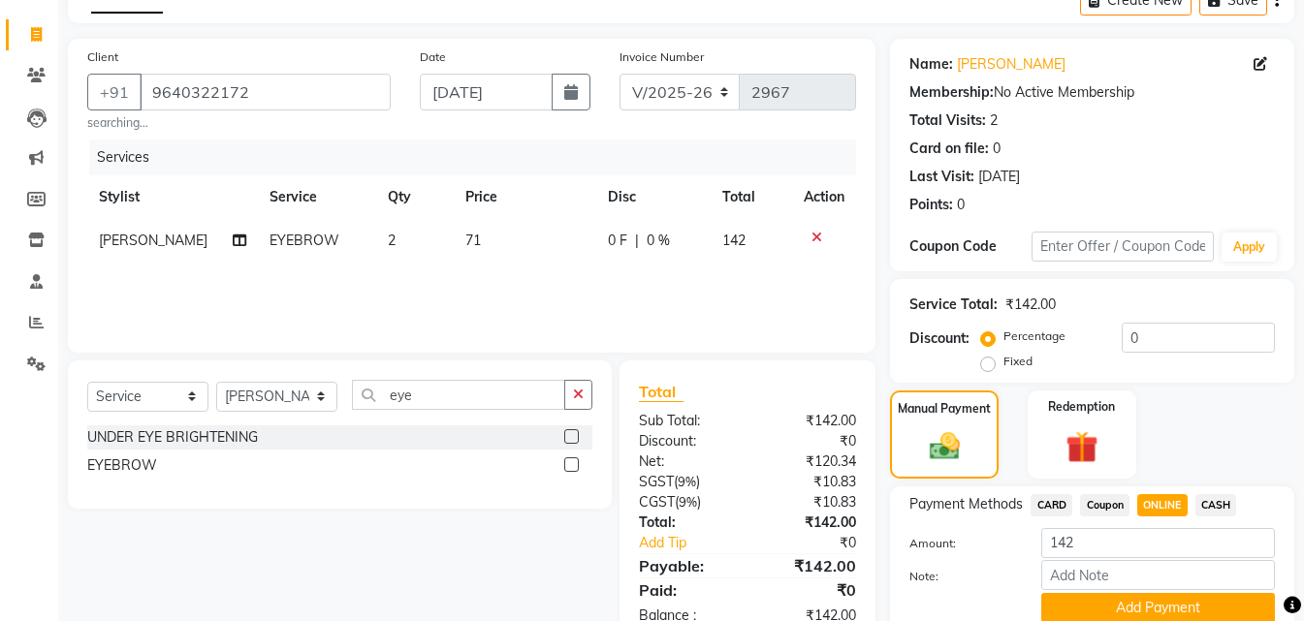
scroll to position [185, 0]
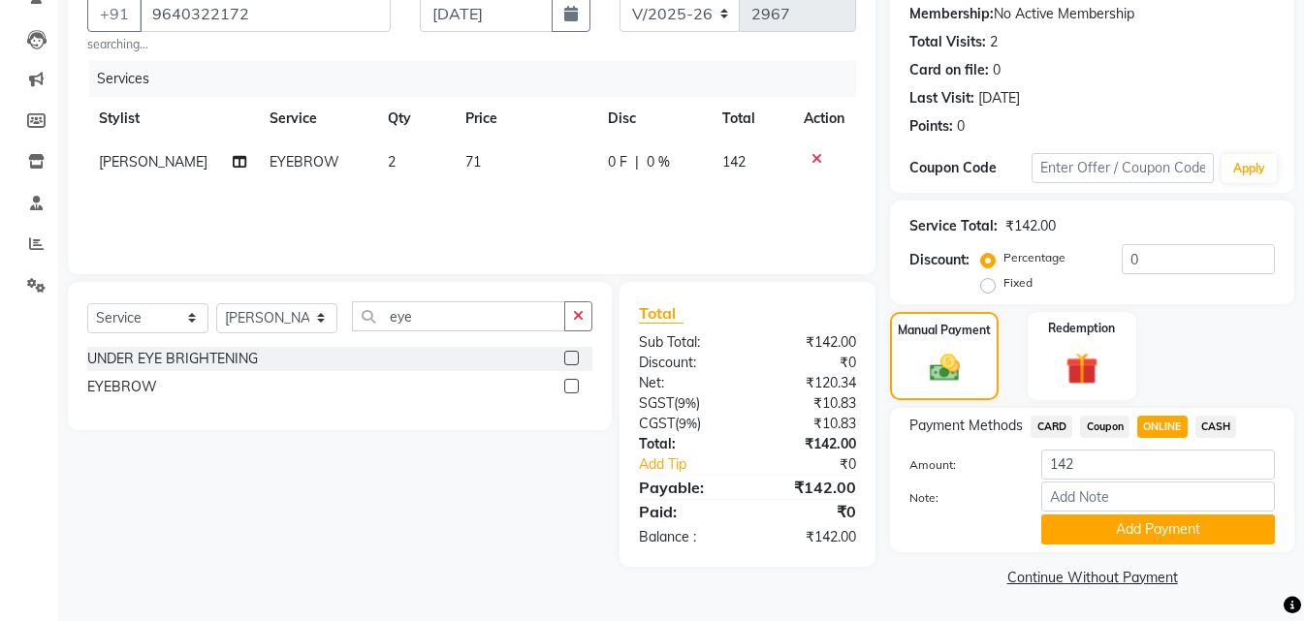
click at [1193, 526] on button "Add Payment" at bounding box center [1158, 530] width 234 height 30
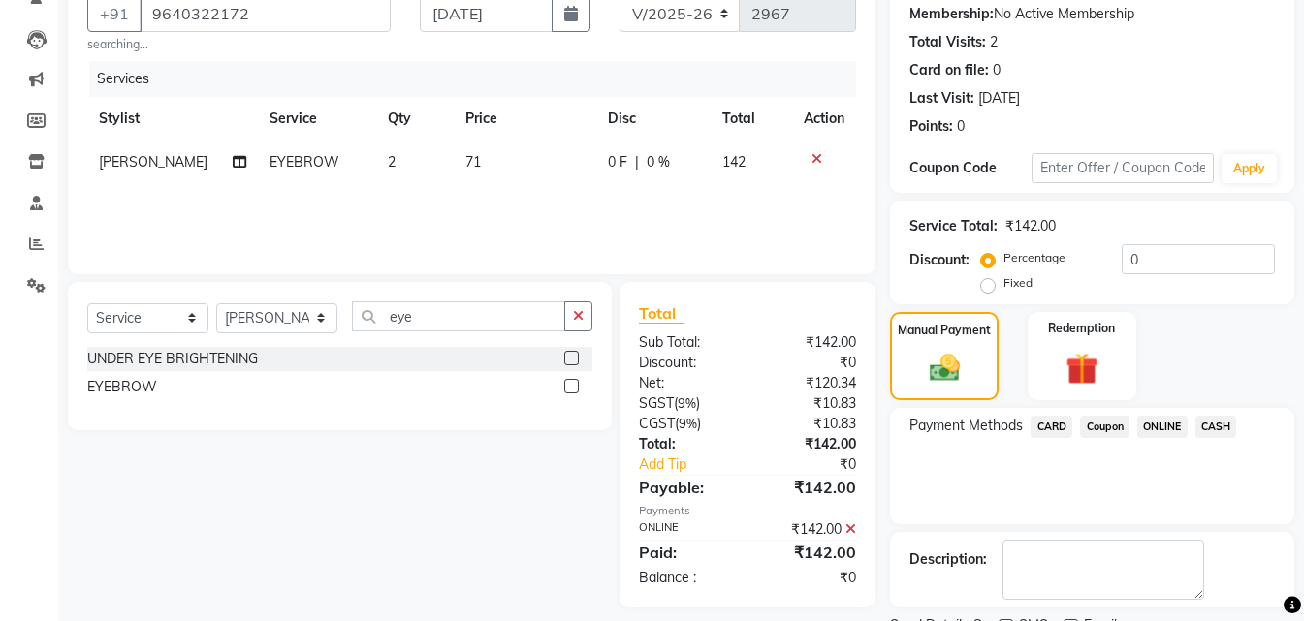
scroll to position [267, 0]
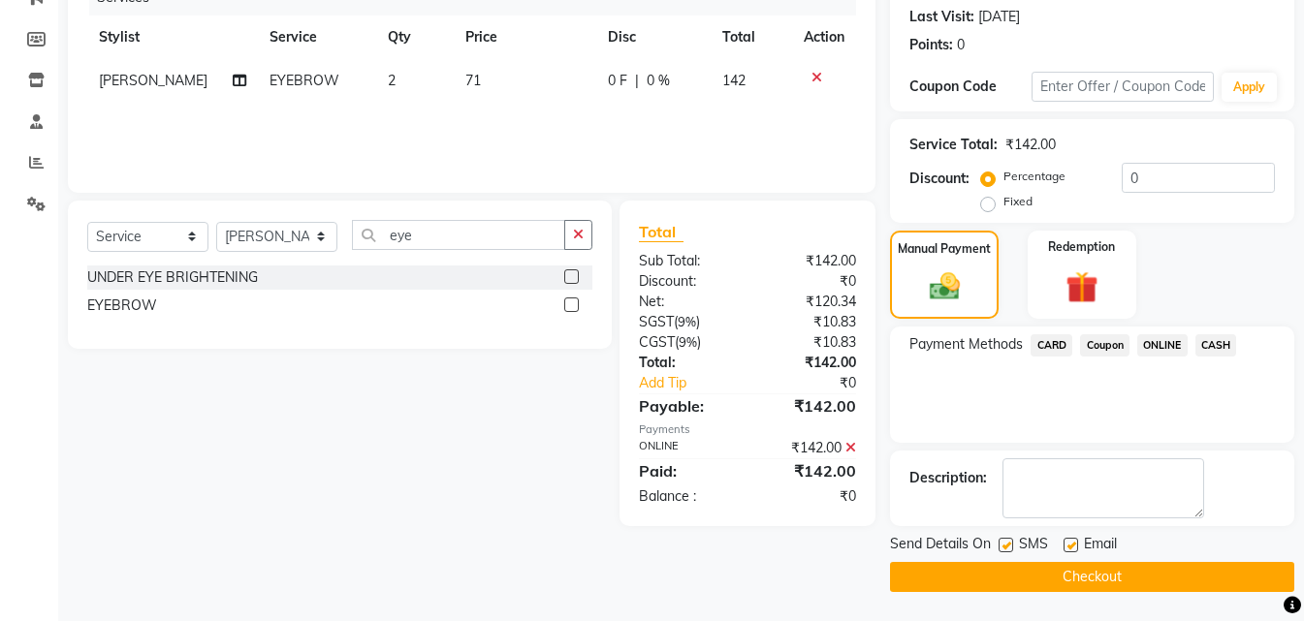
click at [1181, 584] on button "Checkout" at bounding box center [1092, 577] width 404 height 30
